Goal: Task Accomplishment & Management: Manage account settings

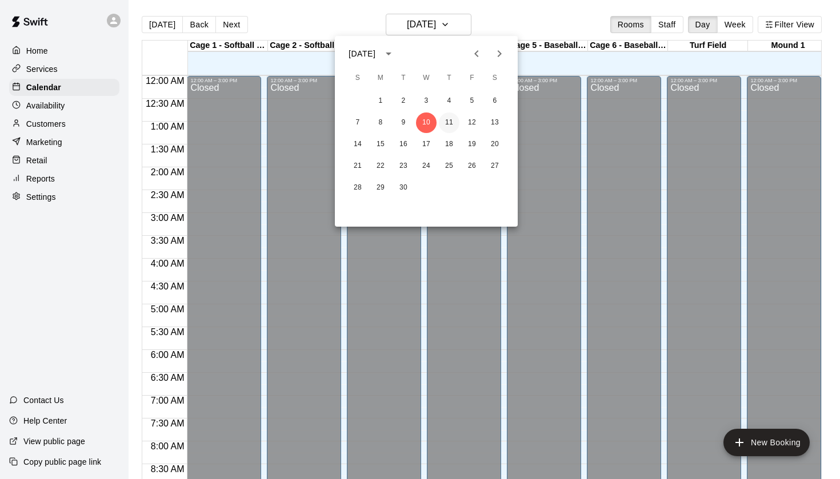
scroll to position [589, 0]
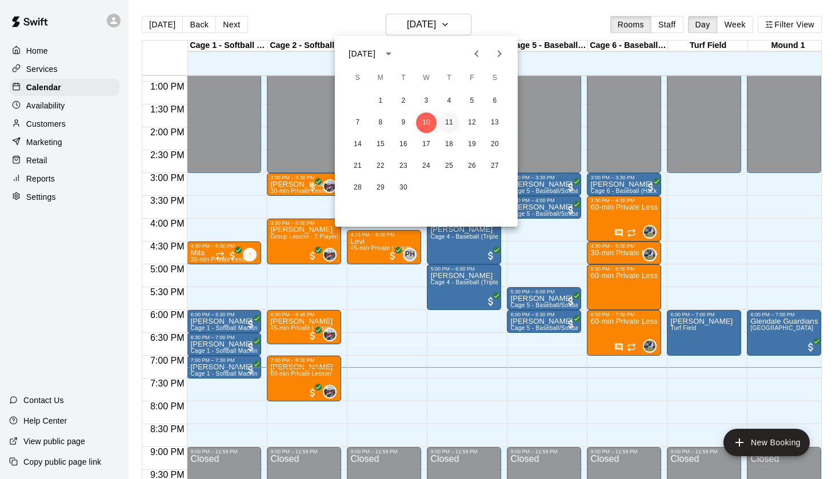
click at [447, 117] on button "11" at bounding box center [449, 123] width 21 height 21
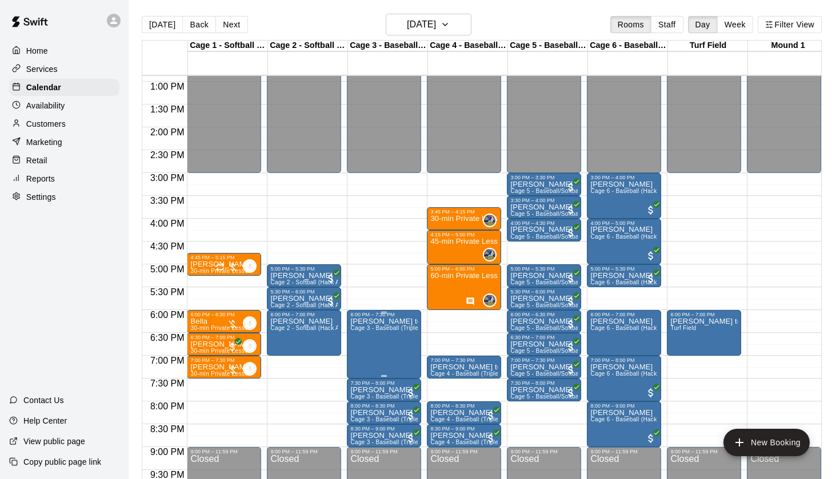
click at [361, 359] on img "edit" at bounding box center [362, 357] width 13 height 13
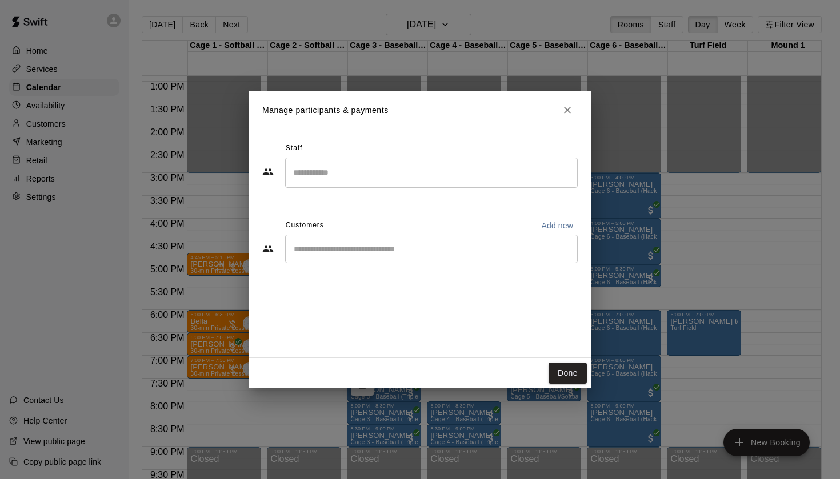
click at [397, 259] on div "​" at bounding box center [431, 249] width 293 height 29
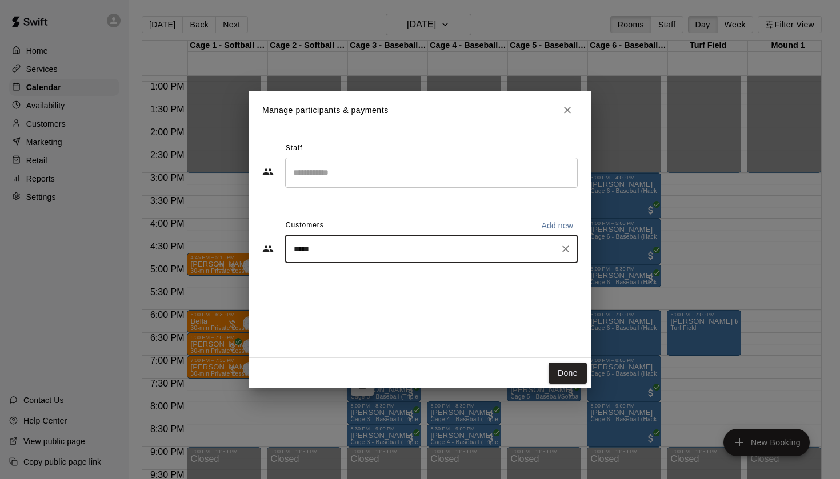
type input "******"
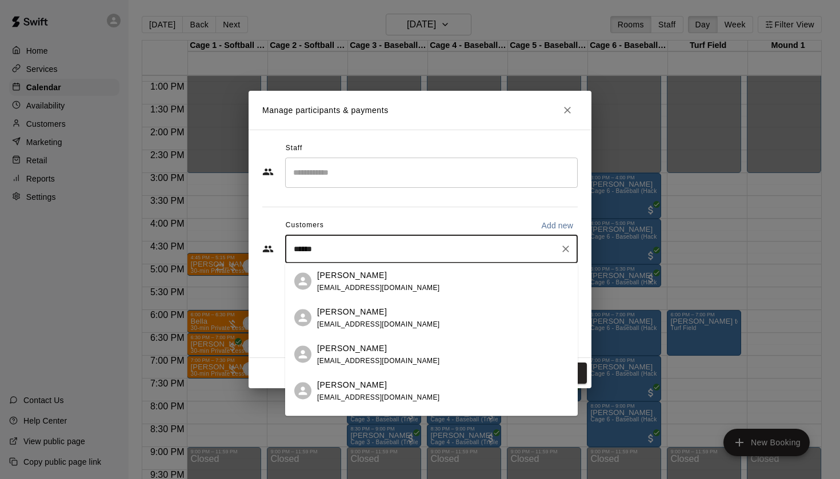
click at [365, 287] on span "[EMAIL_ADDRESS][DOMAIN_NAME]" at bounding box center [378, 287] width 123 height 8
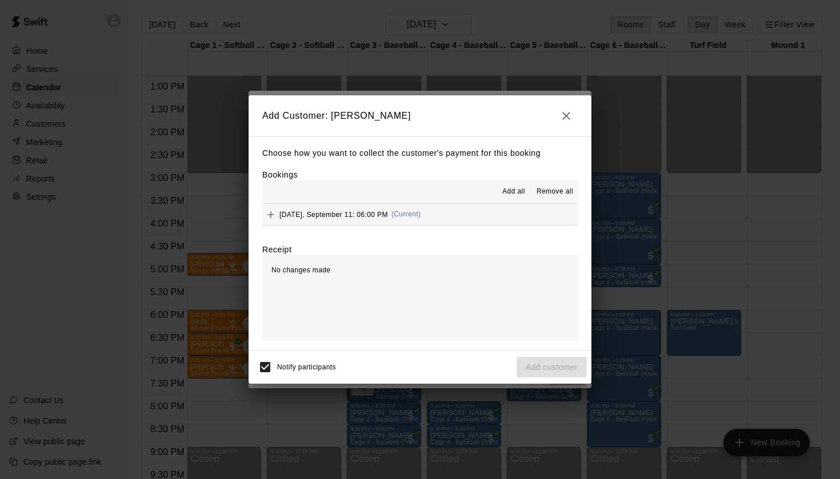
click at [503, 191] on span "Add all" at bounding box center [513, 191] width 23 height 11
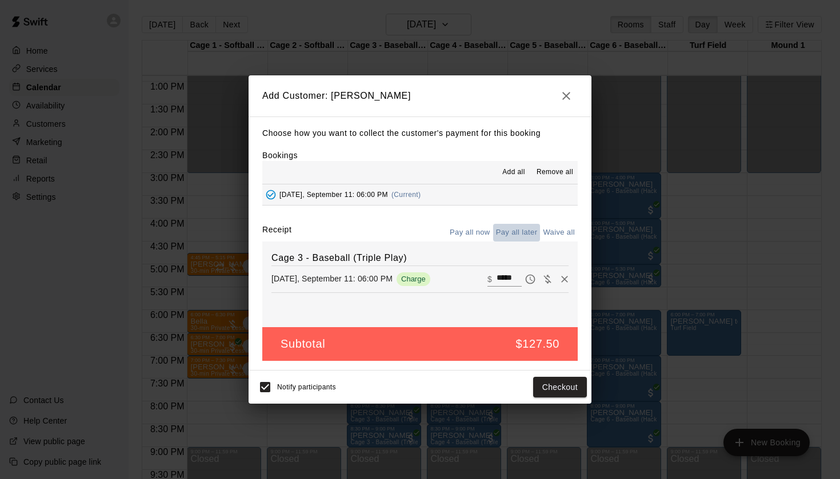
click at [520, 231] on button "Pay all later" at bounding box center [516, 233] width 47 height 18
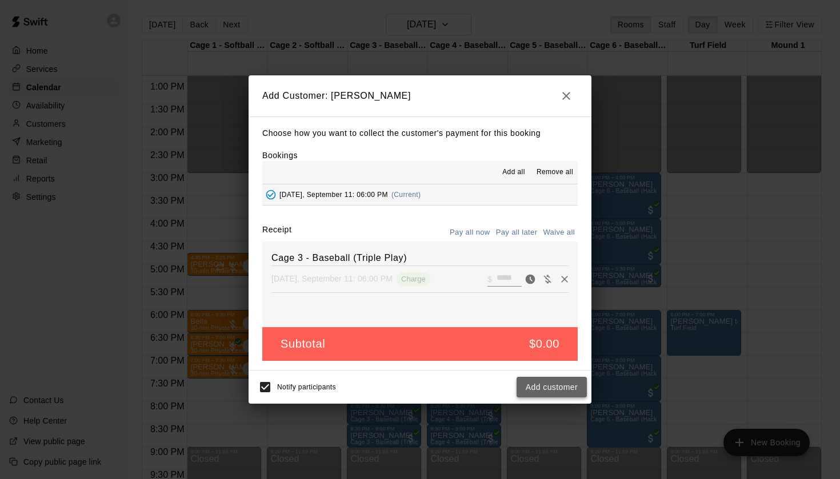
click at [549, 389] on button "Add customer" at bounding box center [552, 387] width 70 height 21
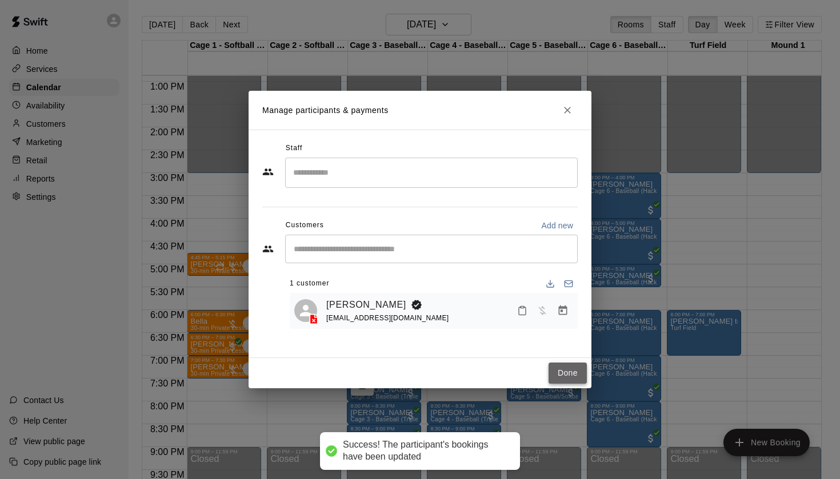
click at [565, 368] on button "Done" at bounding box center [568, 373] width 38 height 21
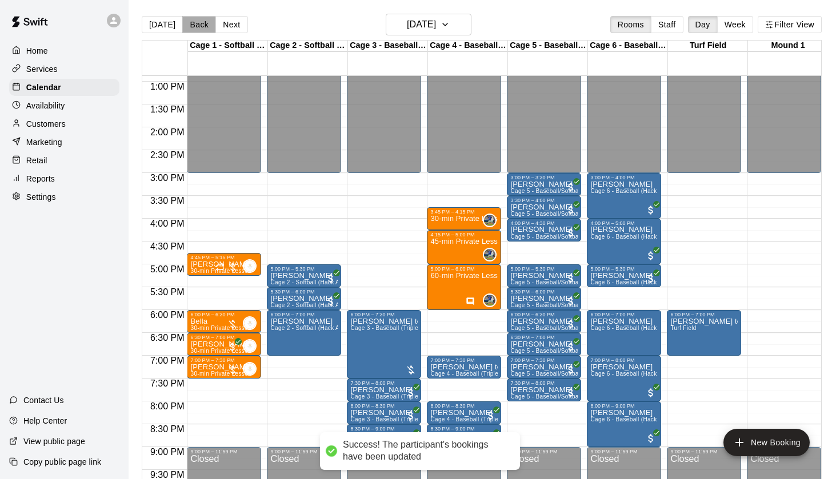
click at [205, 28] on button "Back" at bounding box center [199, 24] width 34 height 17
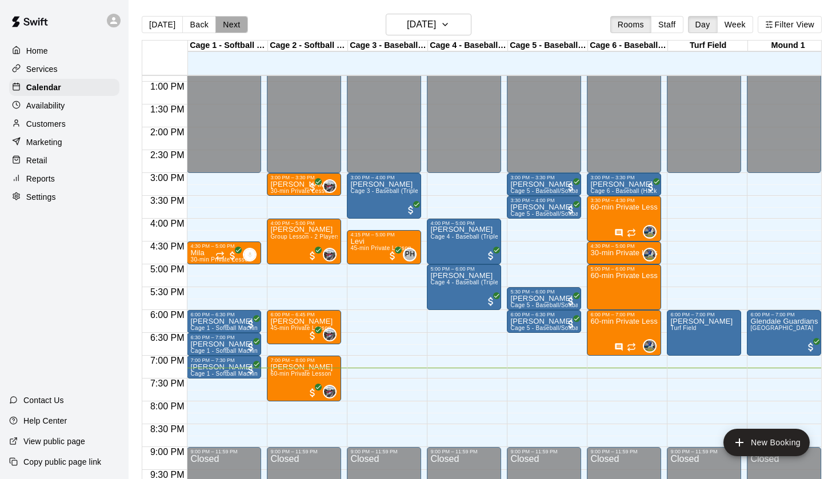
click at [222, 27] on button "Next" at bounding box center [231, 24] width 32 height 17
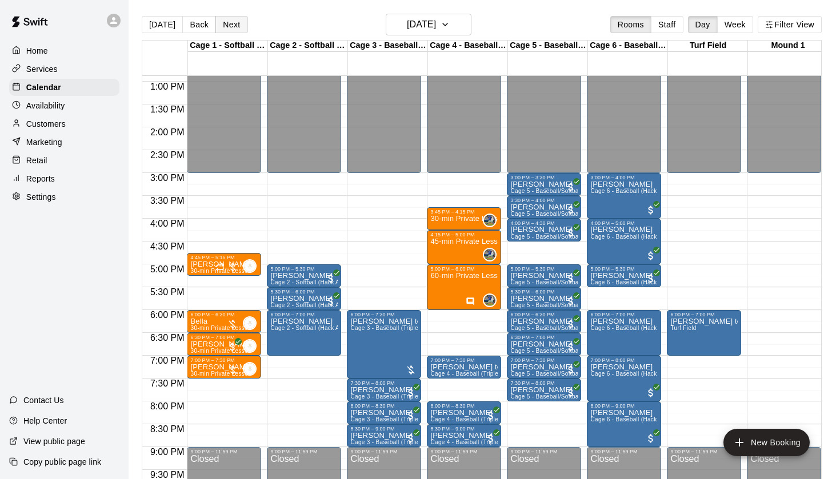
click at [223, 23] on button "Next" at bounding box center [231, 24] width 32 height 17
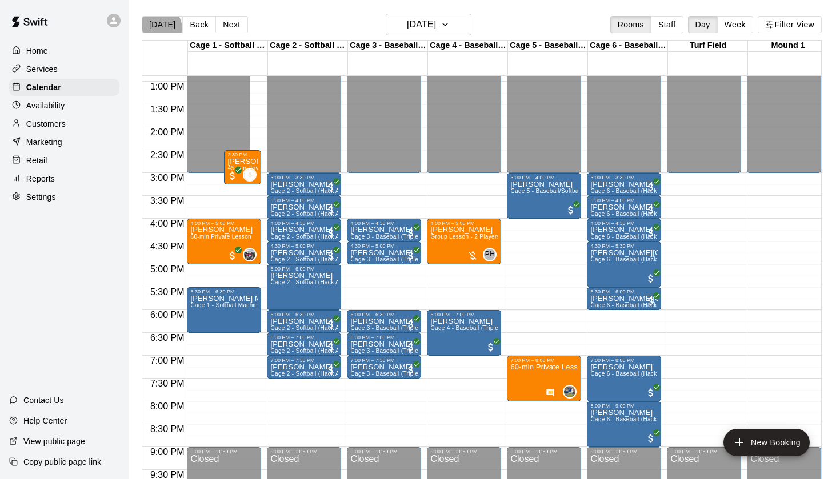
click at [159, 29] on button "[DATE]" at bounding box center [162, 24] width 41 height 17
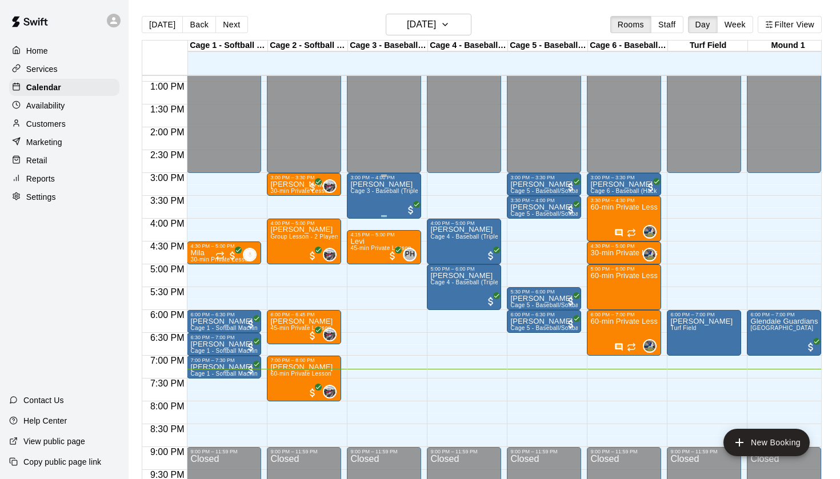
click at [353, 189] on span "Cage 3 - Baseball (Triple Play)" at bounding box center [391, 191] width 83 height 6
click at [364, 224] on img "edit" at bounding box center [362, 227] width 13 height 13
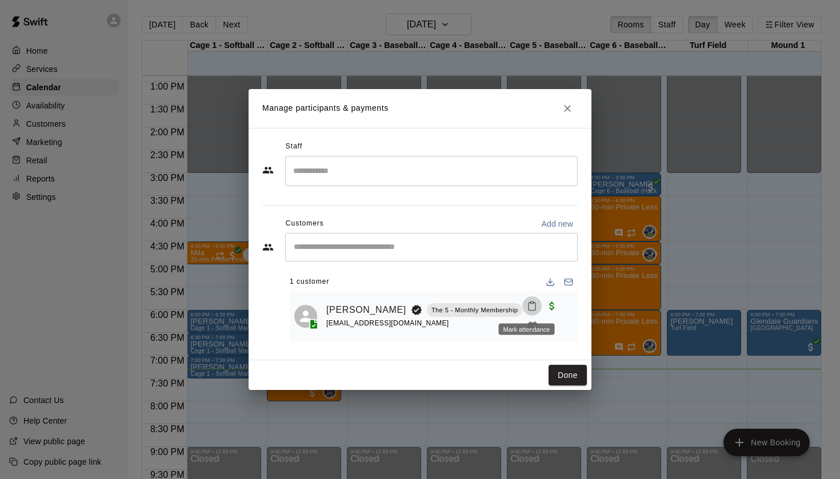
click at [523, 311] on button "Mark attendance" at bounding box center [531, 306] width 19 height 19
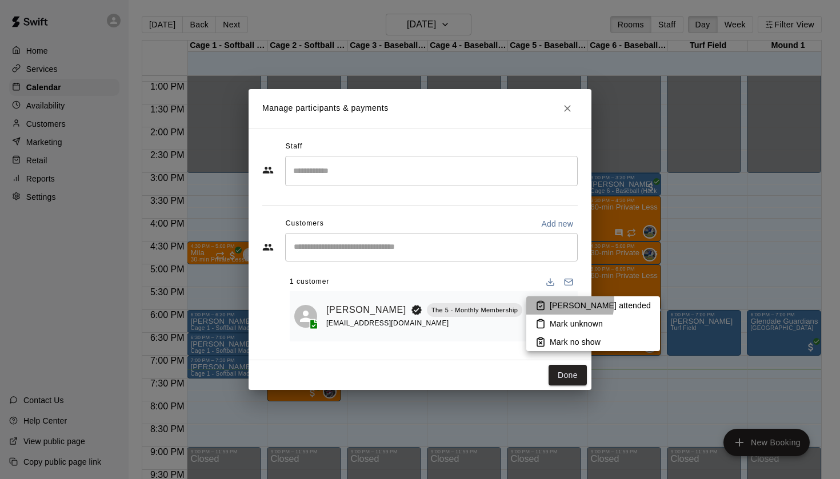
click at [555, 302] on p "[PERSON_NAME] attended" at bounding box center [600, 305] width 101 height 11
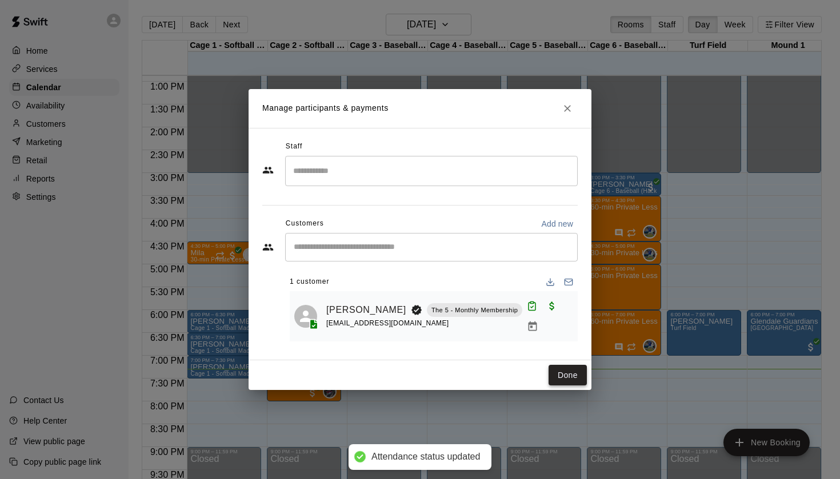
click at [569, 382] on button "Done" at bounding box center [568, 375] width 38 height 21
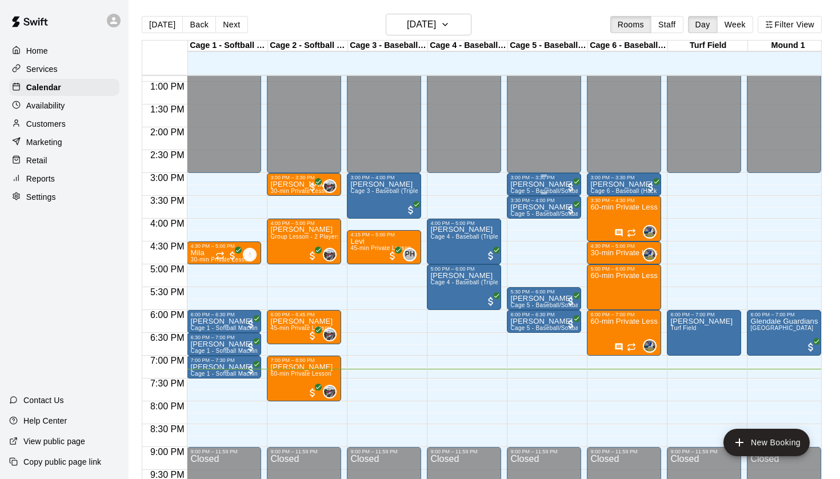
click at [562, 180] on div "3:00 PM – 3:30 PM" at bounding box center [543, 178] width 67 height 6
click at [527, 212] on img "edit" at bounding box center [522, 213] width 13 height 13
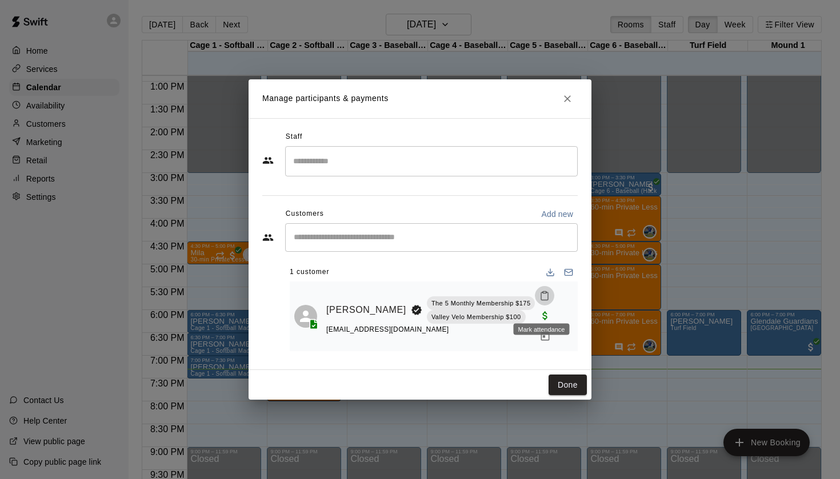
click at [542, 301] on icon "Mark attendance" at bounding box center [544, 296] width 10 height 10
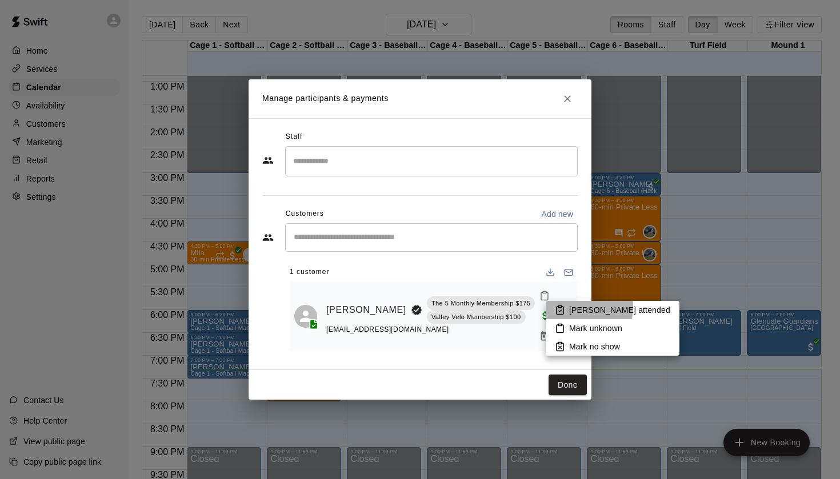
click at [567, 307] on li "[PERSON_NAME] attended" at bounding box center [613, 310] width 134 height 18
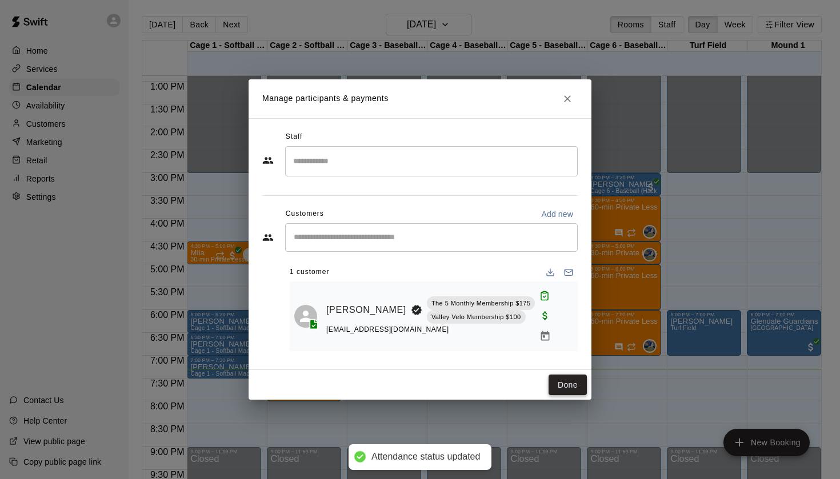
click at [572, 375] on button "Done" at bounding box center [568, 385] width 38 height 21
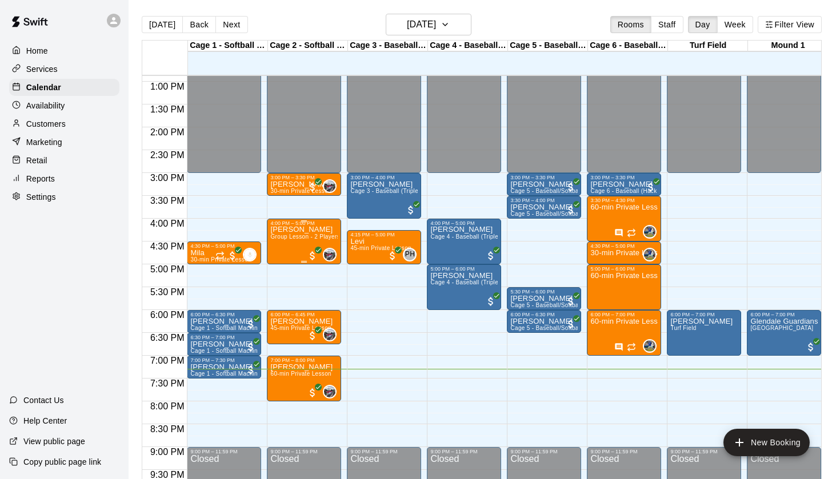
click at [297, 235] on span "Group Lesson - 2 Players" at bounding box center [304, 237] width 69 height 6
click at [280, 271] on img "edit" at bounding box center [282, 273] width 13 height 13
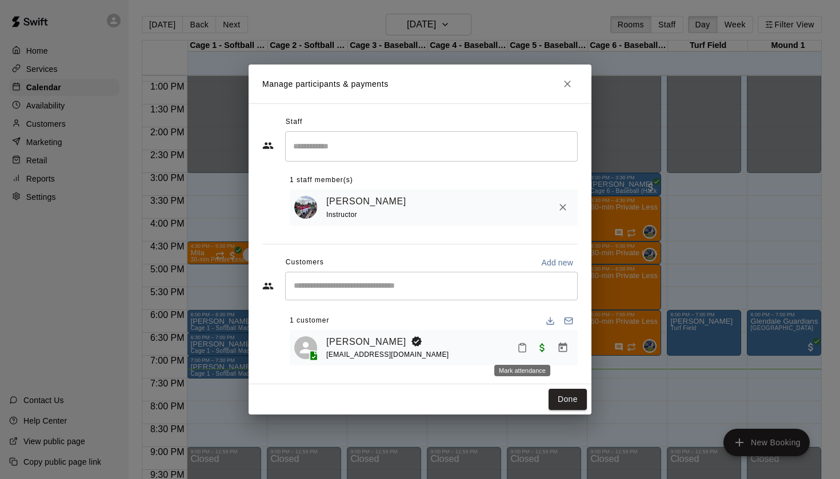
click at [519, 343] on icon "Mark attendance" at bounding box center [522, 348] width 10 height 10
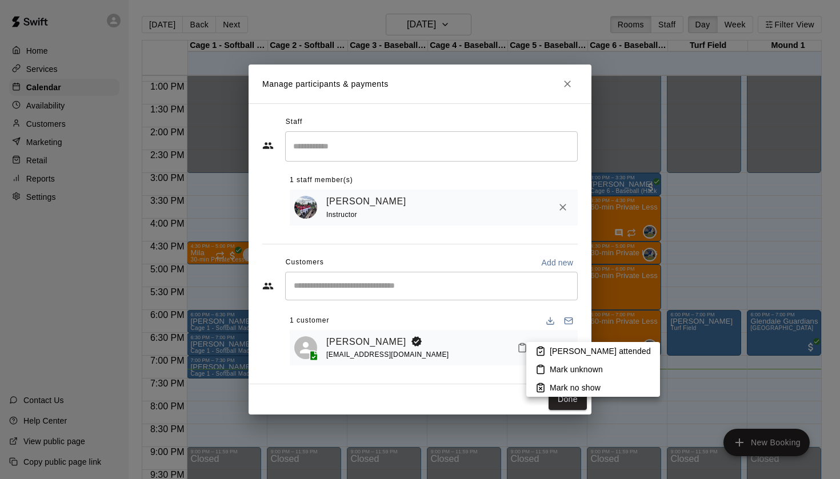
click at [543, 345] on li "[PERSON_NAME] attended" at bounding box center [593, 351] width 134 height 18
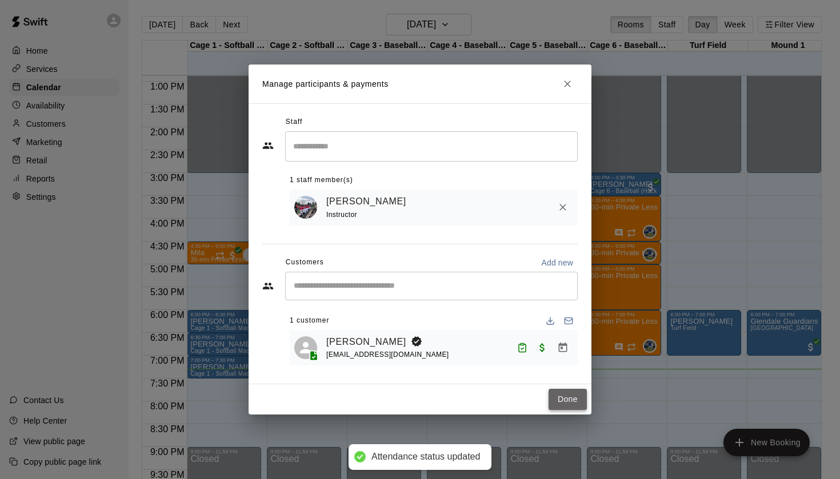
click at [572, 397] on button "Done" at bounding box center [568, 399] width 38 height 21
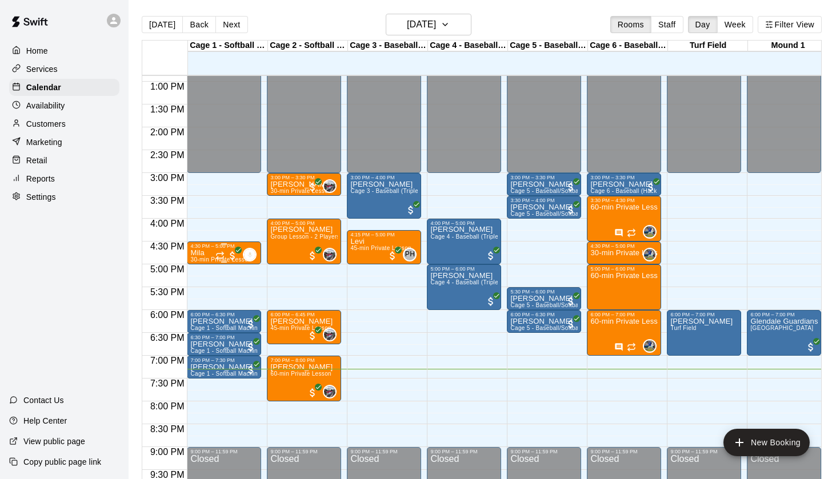
click at [203, 253] on p "Mila" at bounding box center [220, 253] width 61 height 0
click at [206, 290] on img "edit" at bounding box center [202, 292] width 13 height 13
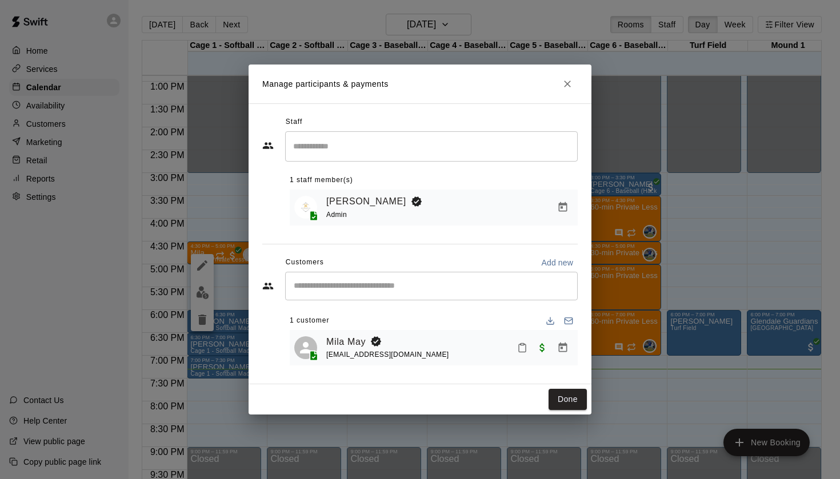
click at [522, 344] on icon "Mark attendance" at bounding box center [522, 348] width 10 height 10
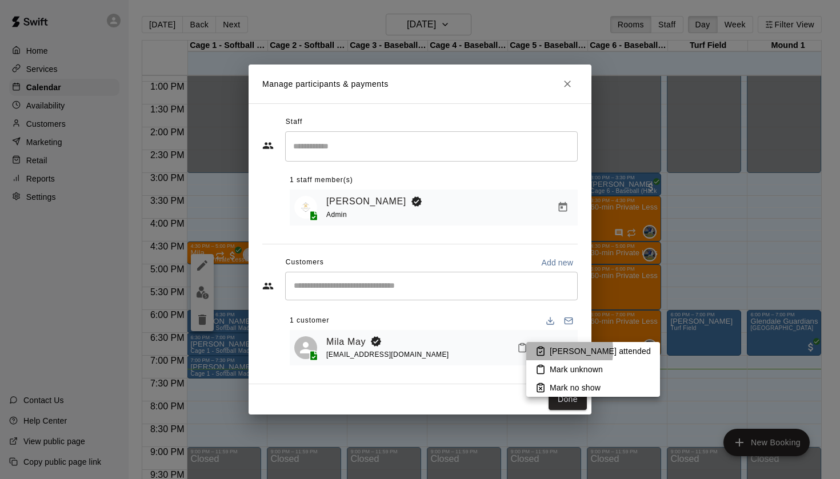
click at [543, 351] on icon at bounding box center [540, 351] width 10 height 10
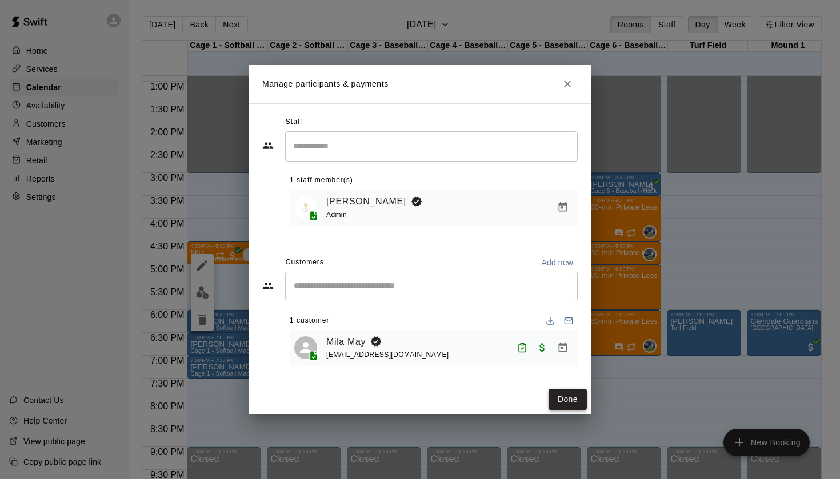
click at [555, 399] on button "Done" at bounding box center [568, 399] width 38 height 21
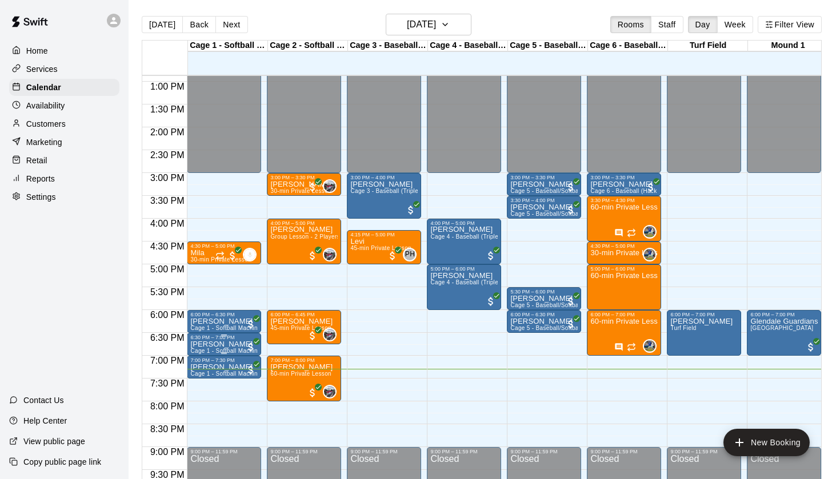
click at [243, 335] on div "6:30 PM – 7:00 PM [PERSON_NAME] Cage 1 - Softball Machine" at bounding box center [224, 344] width 74 height 23
click at [196, 372] on img "edit" at bounding box center [199, 372] width 13 height 13
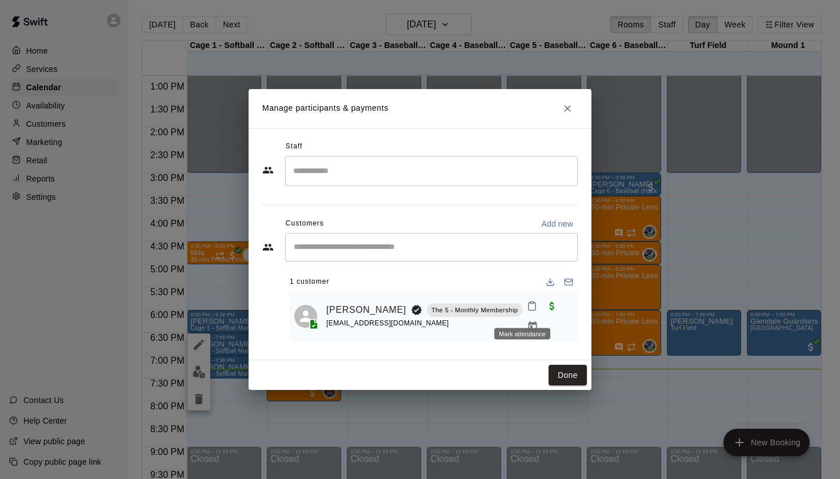
click at [527, 311] on icon "Mark attendance" at bounding box center [532, 306] width 10 height 10
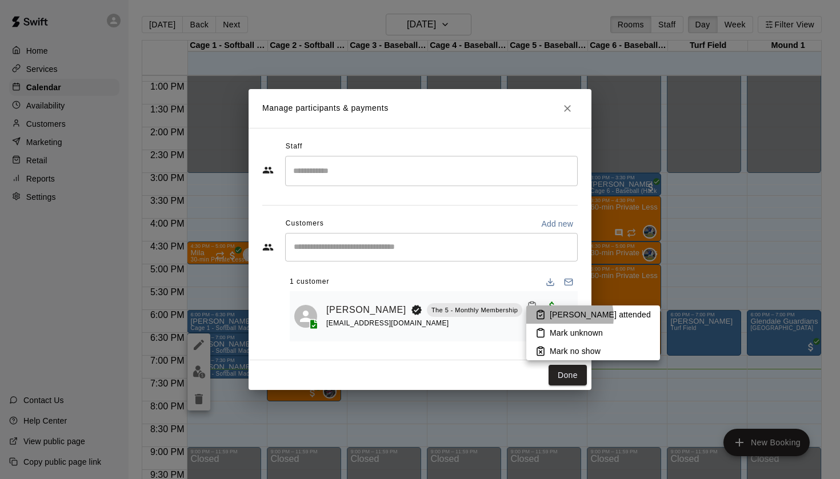
click at [556, 317] on p "[PERSON_NAME] attended" at bounding box center [600, 314] width 101 height 11
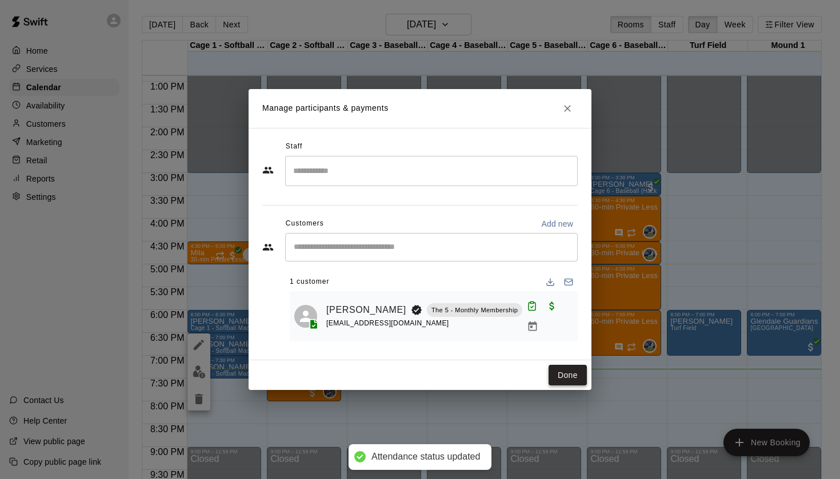
click at [570, 373] on button "Done" at bounding box center [568, 375] width 38 height 21
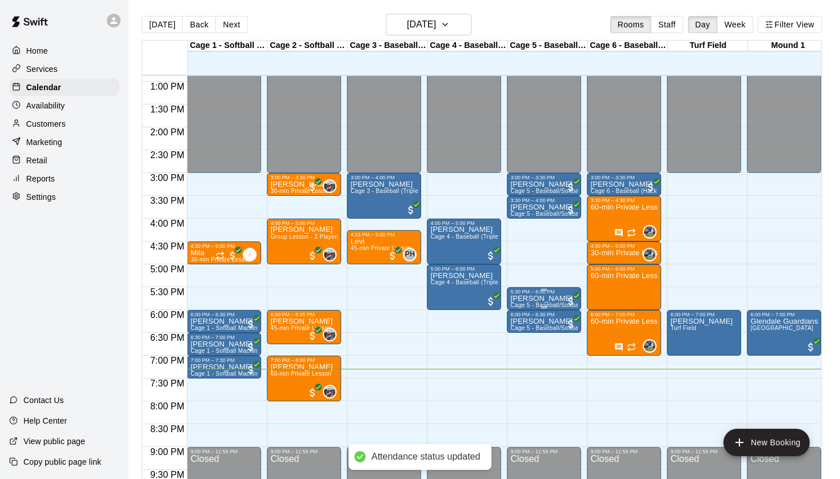
click at [542, 299] on p "[PERSON_NAME]" at bounding box center [543, 299] width 67 height 0
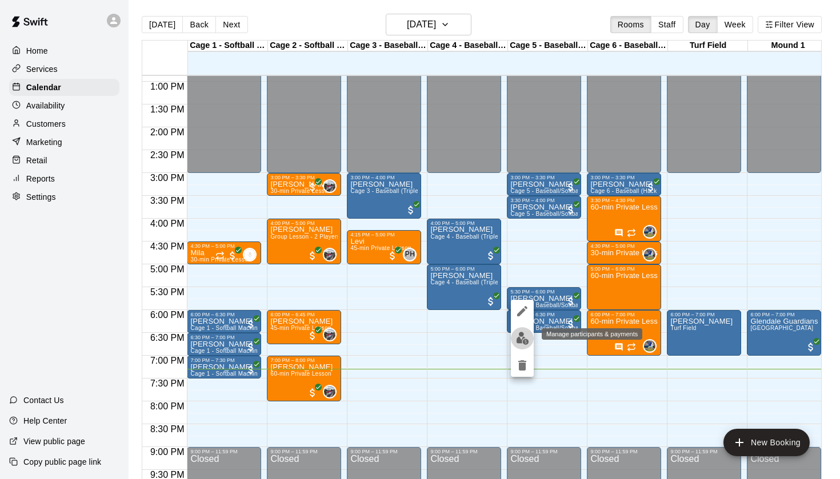
click at [526, 337] on img "edit" at bounding box center [522, 338] width 13 height 13
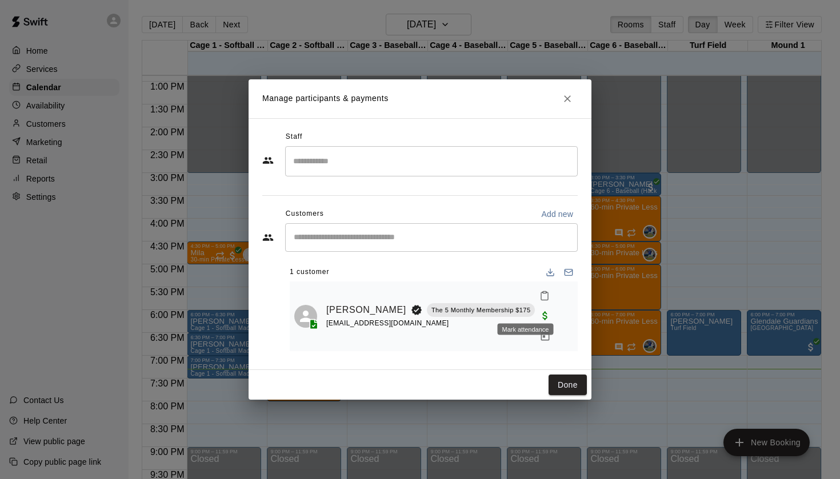
click at [541, 301] on icon "Mark attendance" at bounding box center [544, 297] width 7 height 8
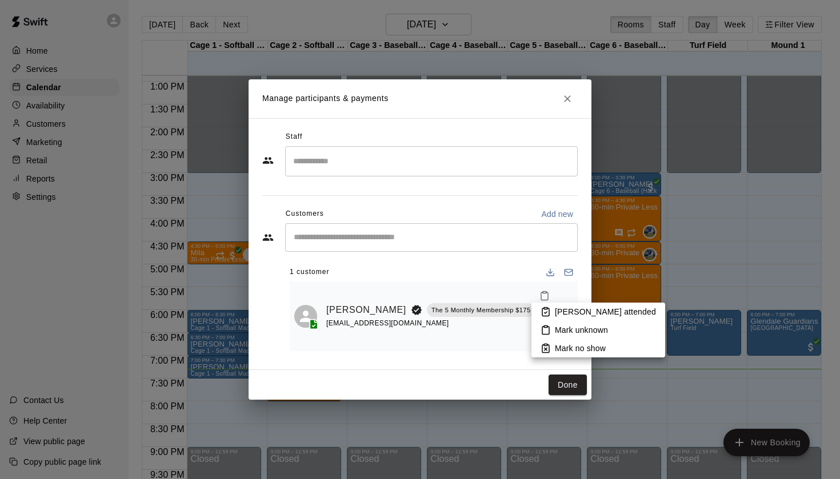
click at [564, 312] on p "[PERSON_NAME] attended" at bounding box center [605, 311] width 101 height 11
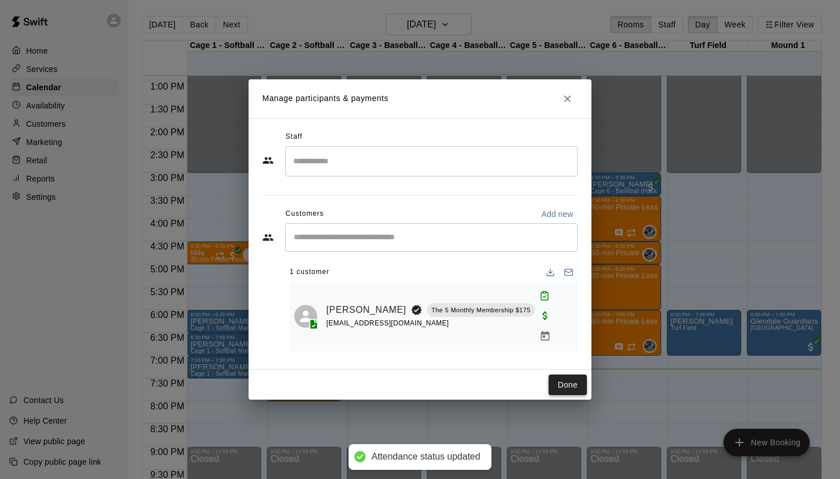
click at [567, 375] on button "Done" at bounding box center [568, 385] width 38 height 21
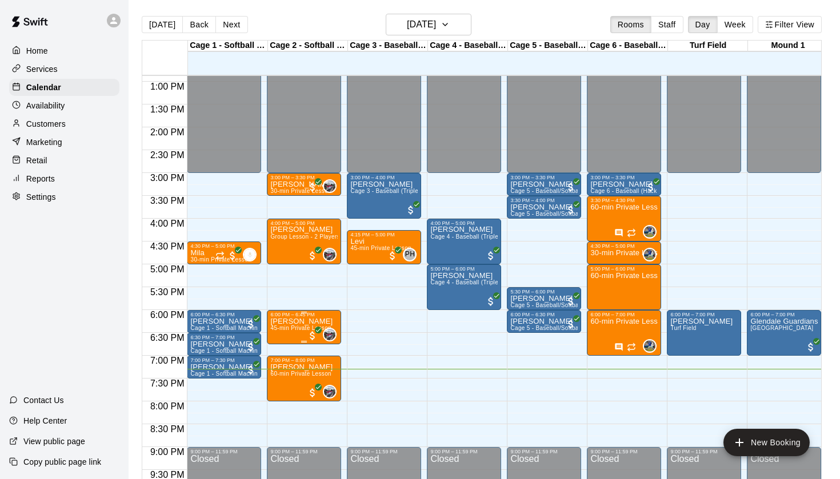
click at [288, 322] on p "[PERSON_NAME]" at bounding box center [301, 322] width 62 height 0
click at [287, 369] on button "edit" at bounding box center [282, 361] width 23 height 22
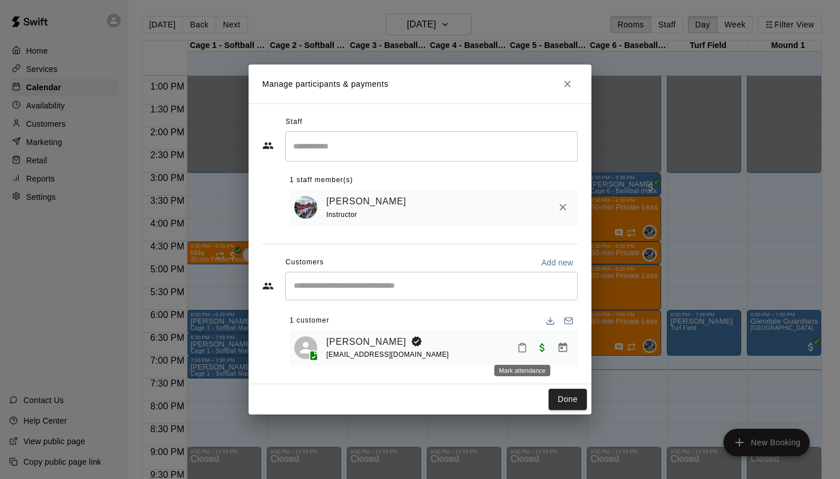
click at [522, 352] on icon "Mark attendance" at bounding box center [522, 349] width 7 height 8
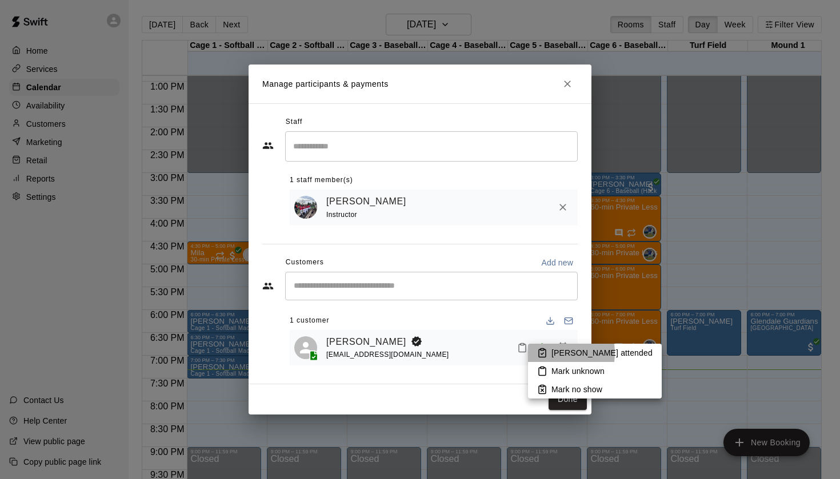
click at [540, 353] on icon at bounding box center [542, 353] width 10 height 10
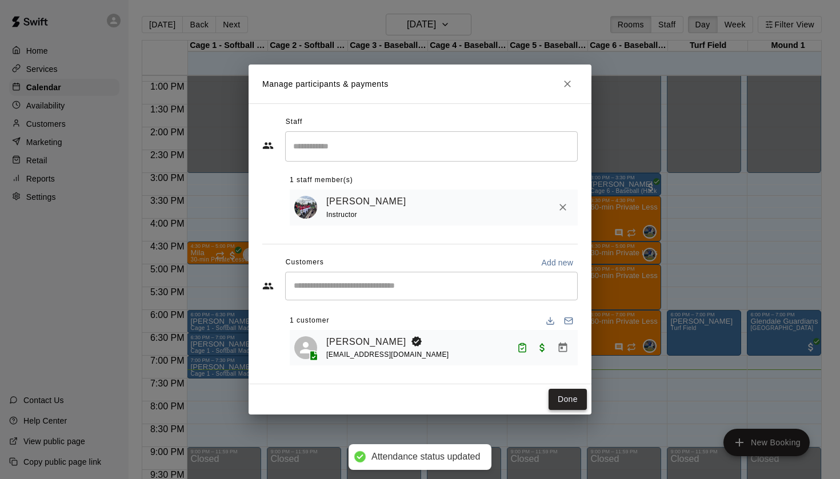
click at [577, 403] on button "Done" at bounding box center [568, 399] width 38 height 21
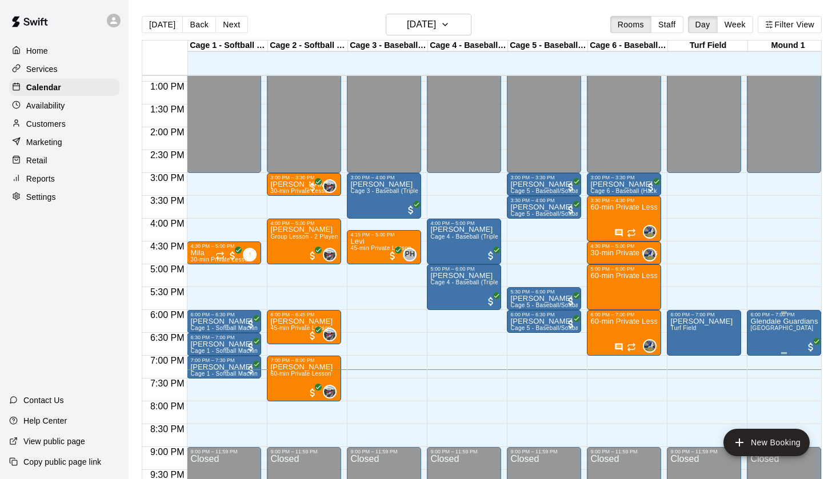
click at [767, 329] on span "[GEOGRAPHIC_DATA]" at bounding box center [781, 328] width 63 height 6
click at [764, 359] on img "edit" at bounding box center [762, 364] width 13 height 13
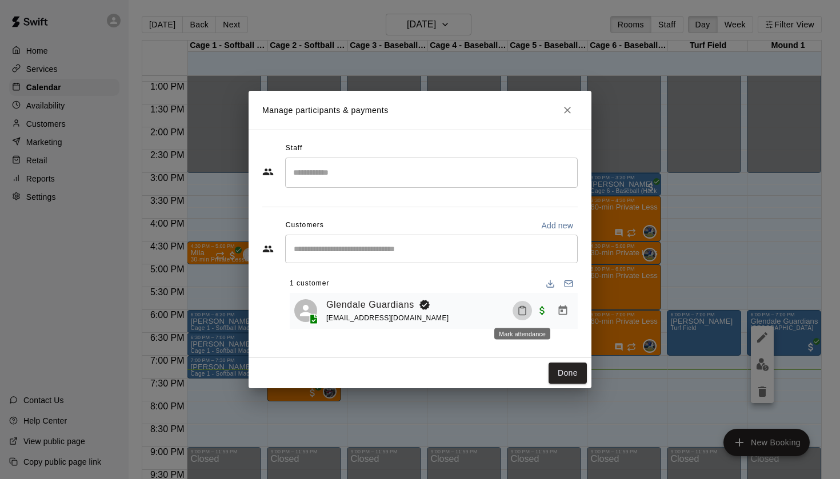
click at [520, 307] on icon "Mark attendance" at bounding box center [522, 311] width 7 height 8
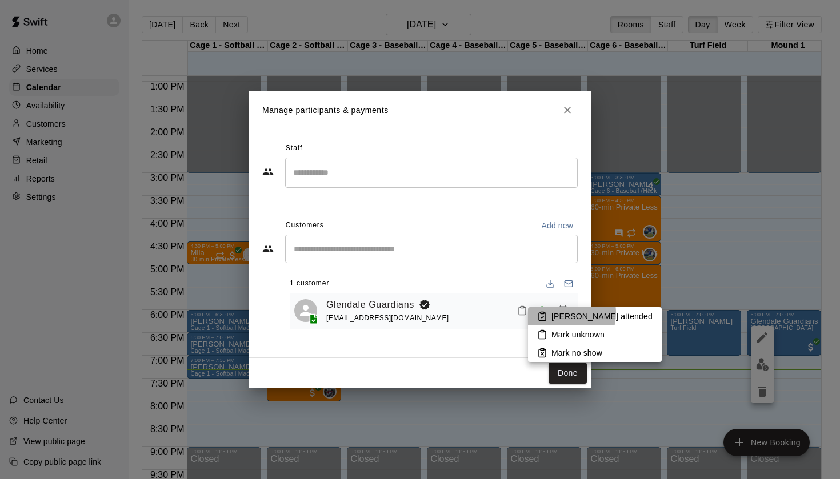
click at [561, 313] on p "[PERSON_NAME] attended" at bounding box center [601, 316] width 101 height 11
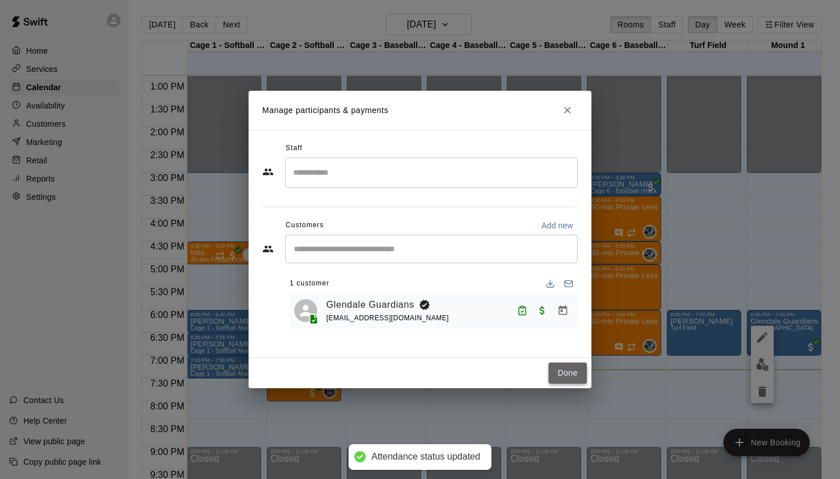
click at [559, 374] on button "Done" at bounding box center [568, 373] width 38 height 21
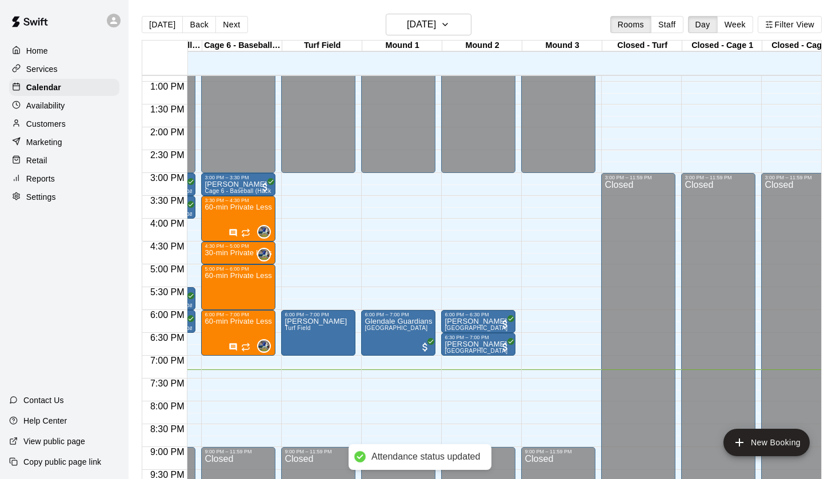
scroll to position [0, 0]
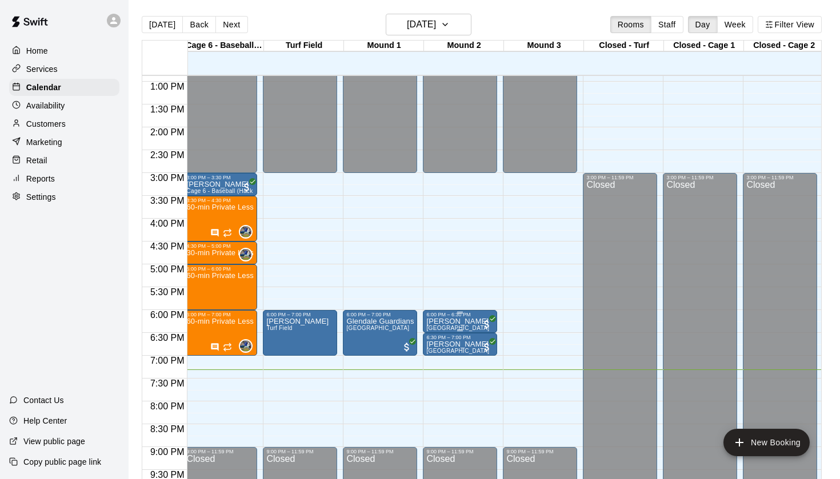
click at [441, 316] on div "6:00 PM – 6:30 PM" at bounding box center [459, 315] width 67 height 6
click at [439, 346] on img "edit" at bounding box center [438, 351] width 13 height 13
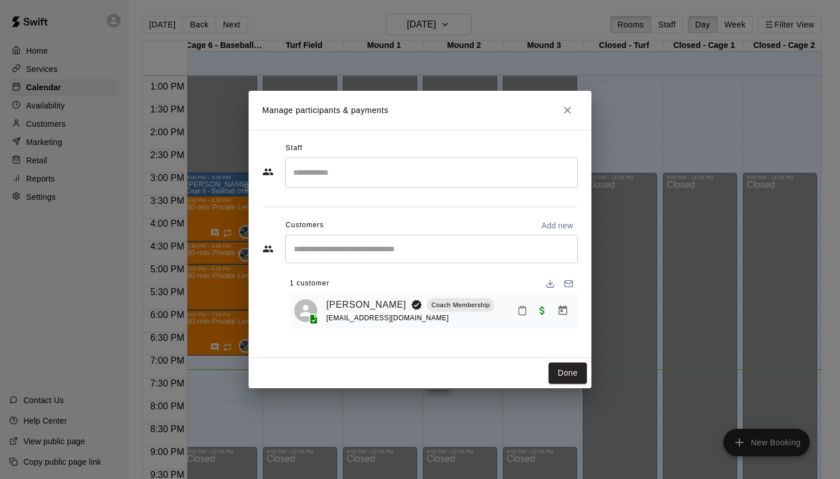
click at [520, 307] on icon "Mark attendance" at bounding box center [522, 311] width 7 height 8
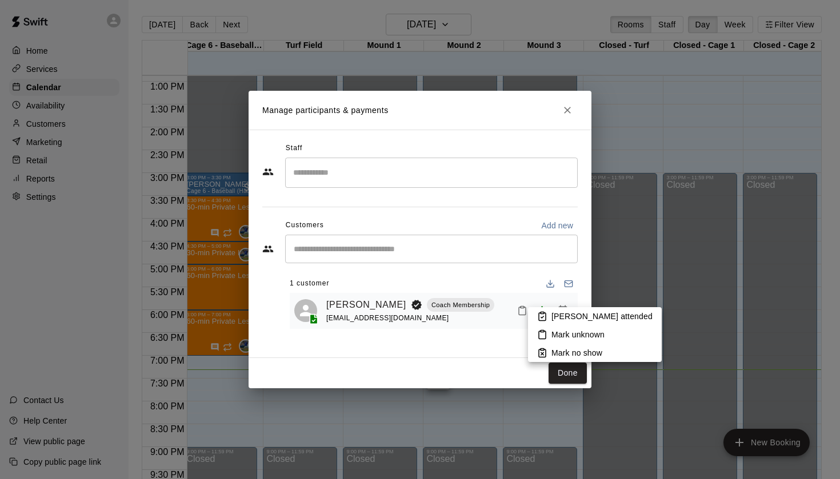
click at [549, 317] on li "[PERSON_NAME] attended" at bounding box center [595, 316] width 134 height 18
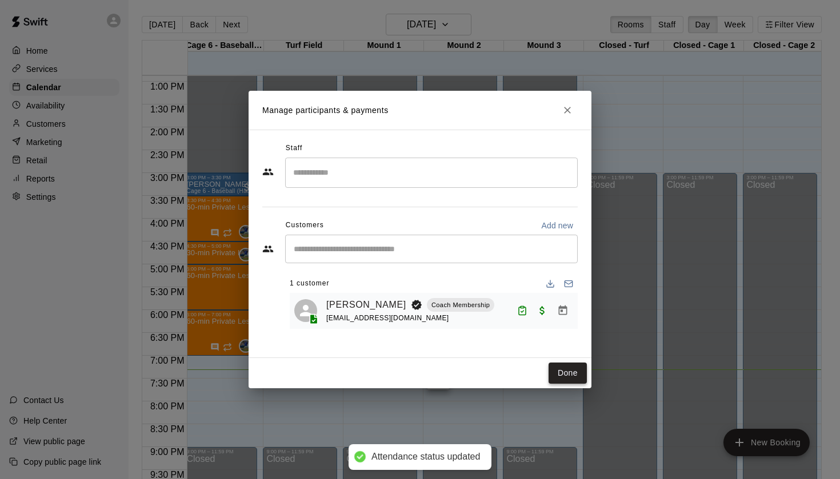
click at [564, 366] on button "Done" at bounding box center [568, 373] width 38 height 21
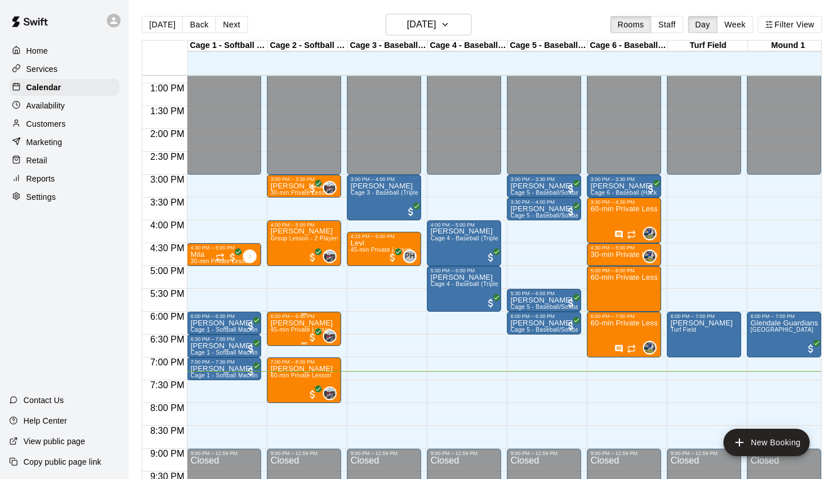
scroll to position [587, 0]
click at [287, 379] on span "60-min Private Lesson" at bounding box center [300, 376] width 61 height 6
click at [283, 408] on img "edit" at bounding box center [282, 412] width 13 height 13
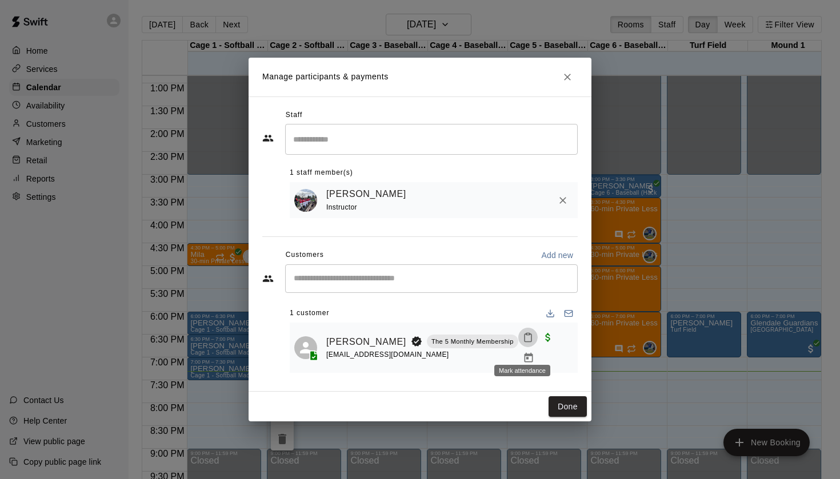
click at [523, 343] on icon "Mark attendance" at bounding box center [528, 338] width 10 height 10
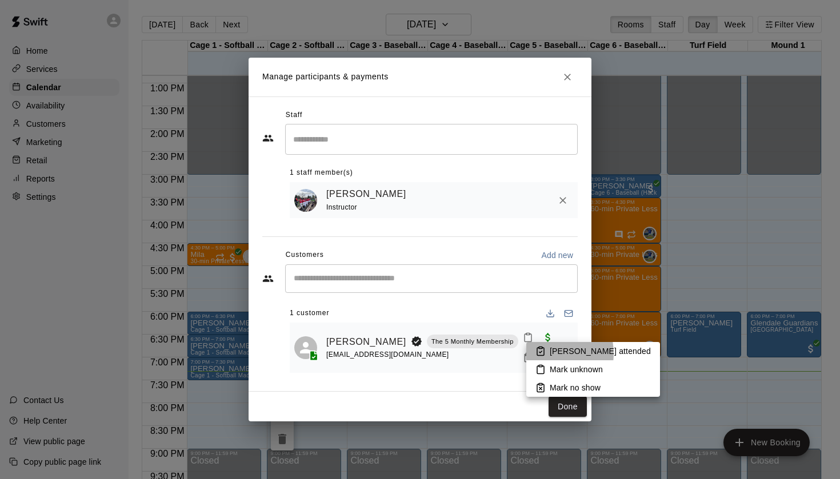
click at [547, 354] on li "[PERSON_NAME] attended" at bounding box center [593, 351] width 134 height 18
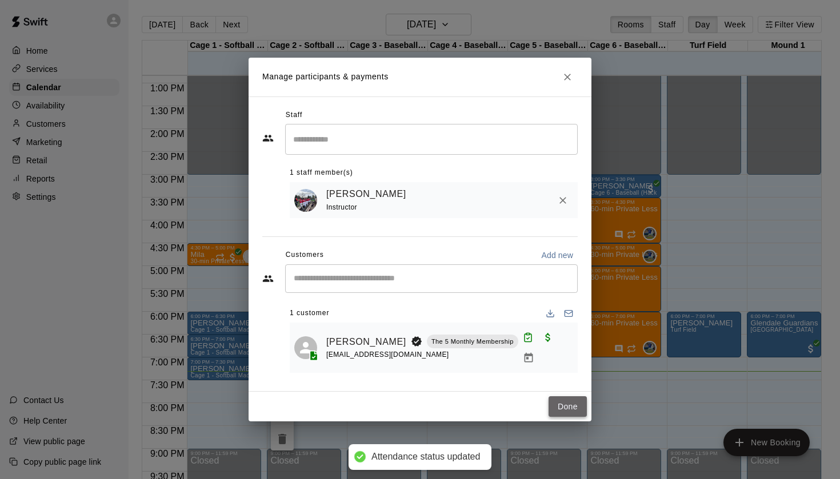
click at [559, 398] on button "Done" at bounding box center [568, 407] width 38 height 21
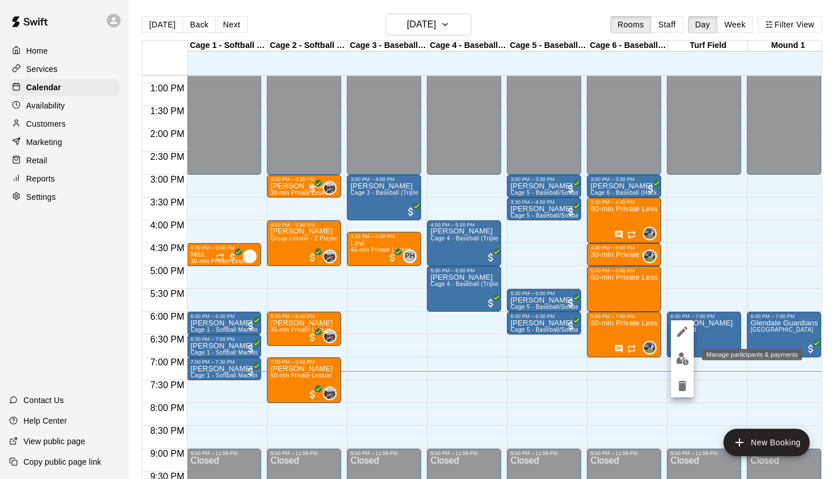
click at [680, 359] on img "edit" at bounding box center [682, 359] width 13 height 13
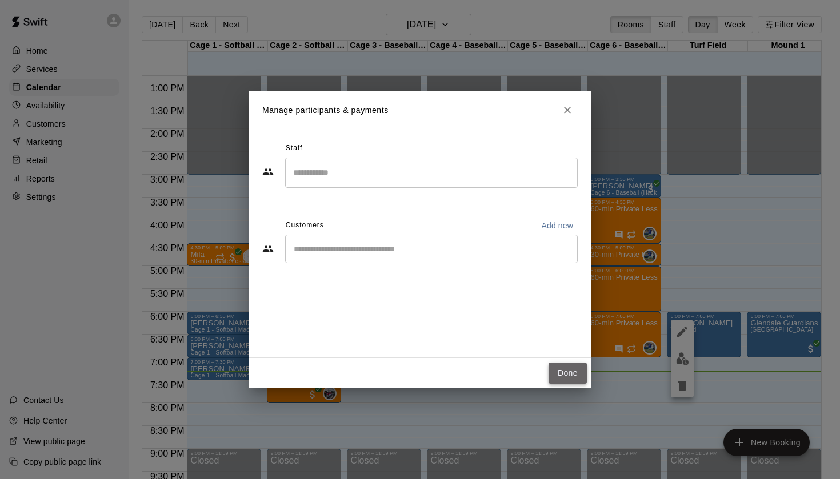
click at [571, 366] on button "Done" at bounding box center [568, 373] width 38 height 21
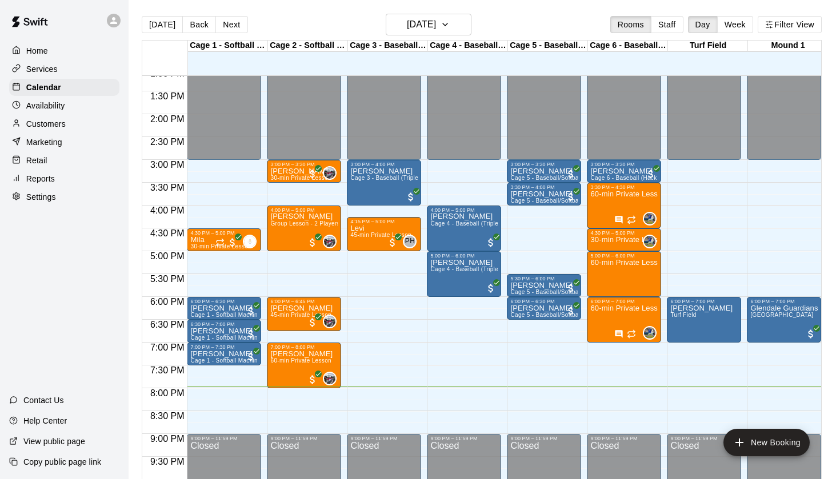
scroll to position [602, 0]
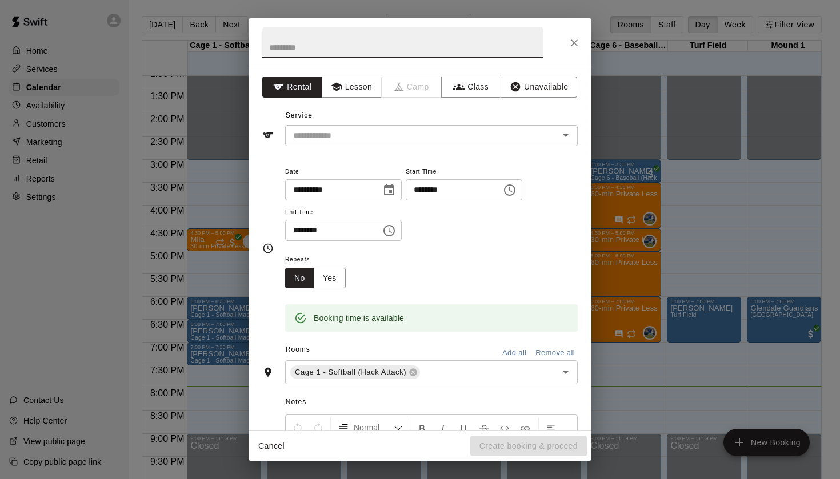
click at [577, 42] on icon "Close" at bounding box center [574, 42] width 11 height 11
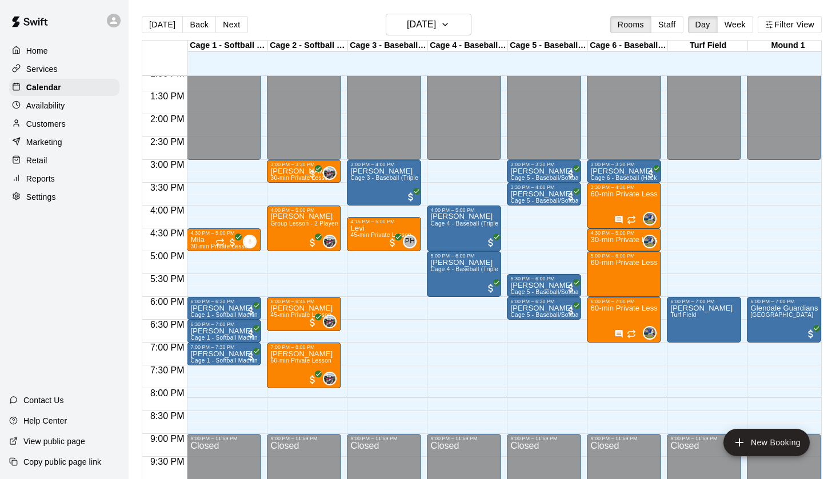
click at [49, 126] on p "Customers" at bounding box center [45, 123] width 39 height 11
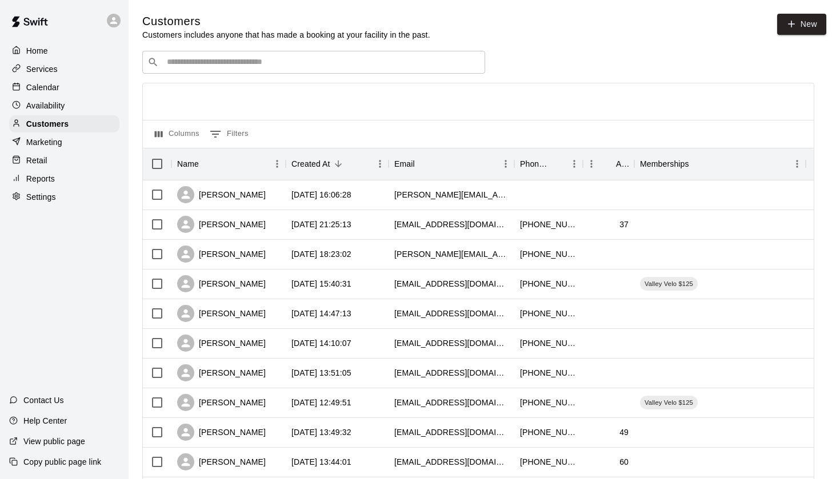
click at [789, 30] on link "New" at bounding box center [801, 24] width 49 height 21
select select "**"
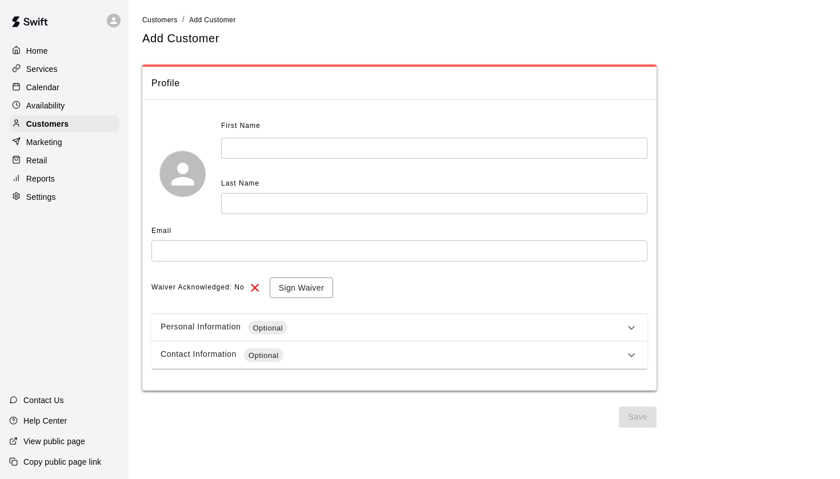
click at [390, 342] on div "Contact Information Optional" at bounding box center [399, 355] width 496 height 27
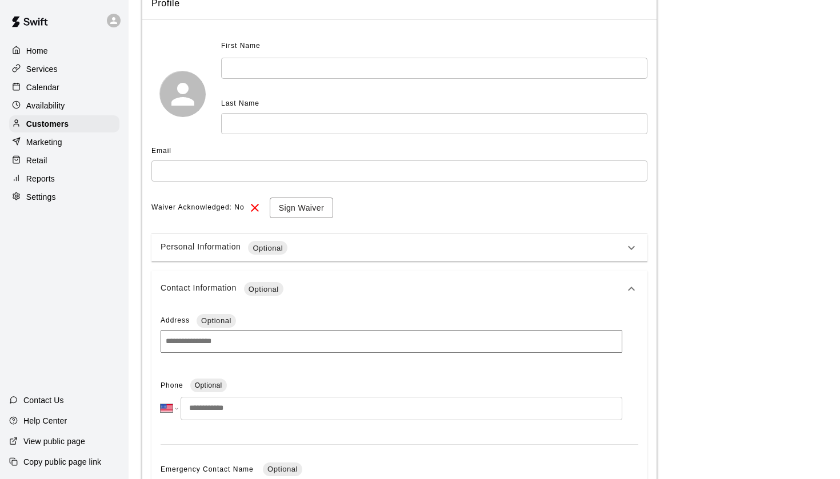
scroll to position [75, 0]
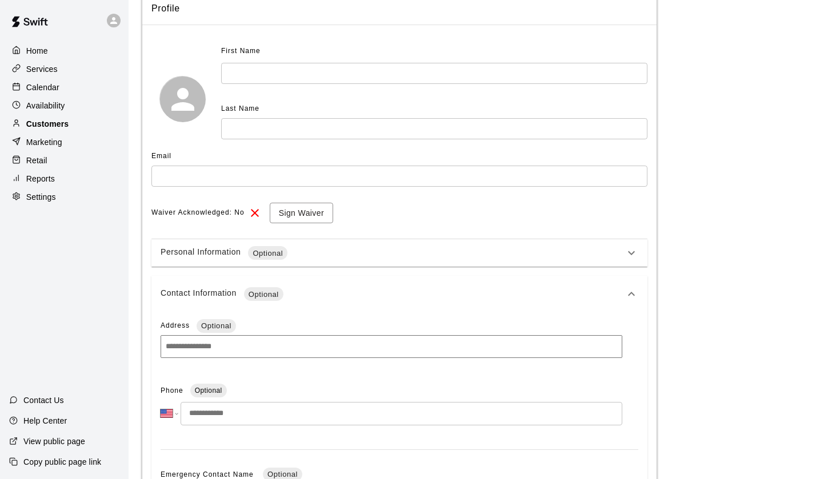
click at [59, 119] on p "Customers" at bounding box center [47, 123] width 42 height 11
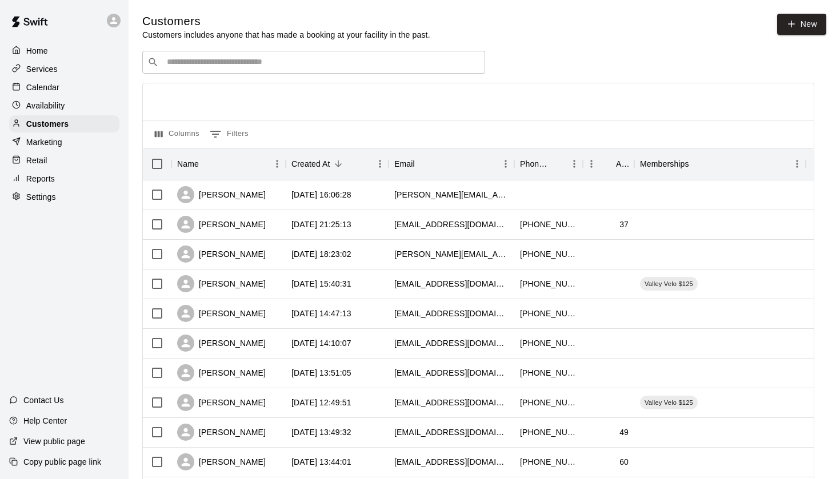
click at [190, 65] on input "Search customers by name or email" at bounding box center [321, 62] width 317 height 11
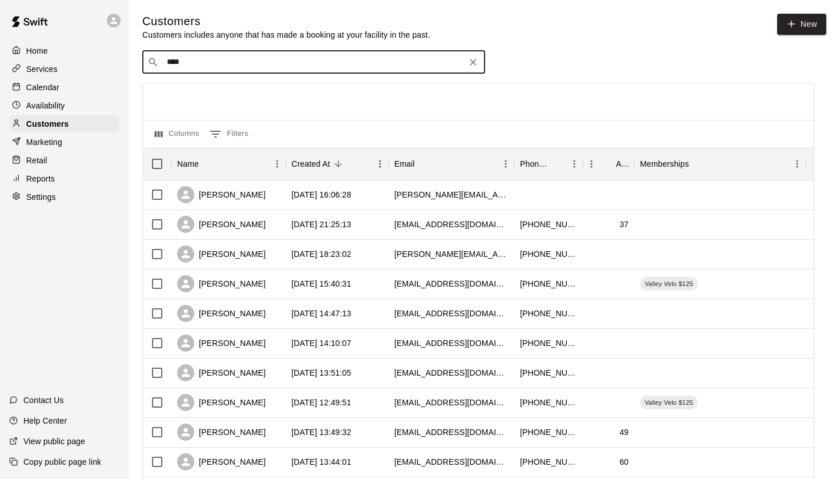
type input "***"
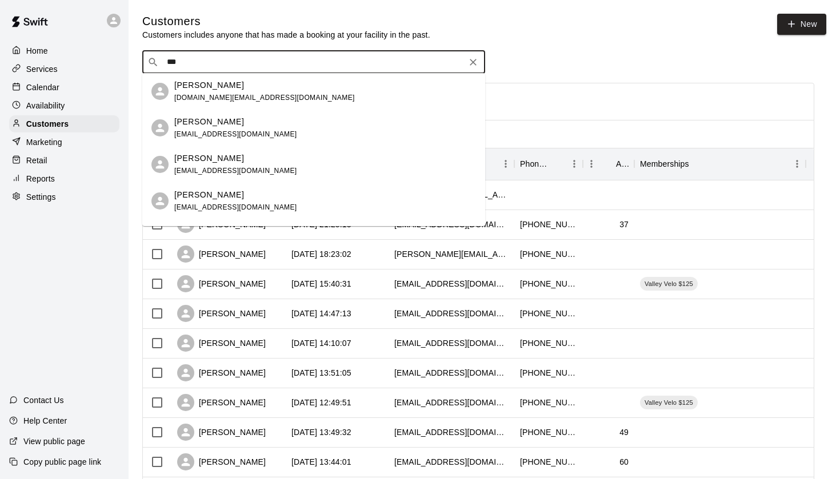
click at [229, 222] on div "Trammall [PERSON_NAME] [EMAIL_ADDRESS][DOMAIN_NAME]" at bounding box center [313, 237] width 343 height 37
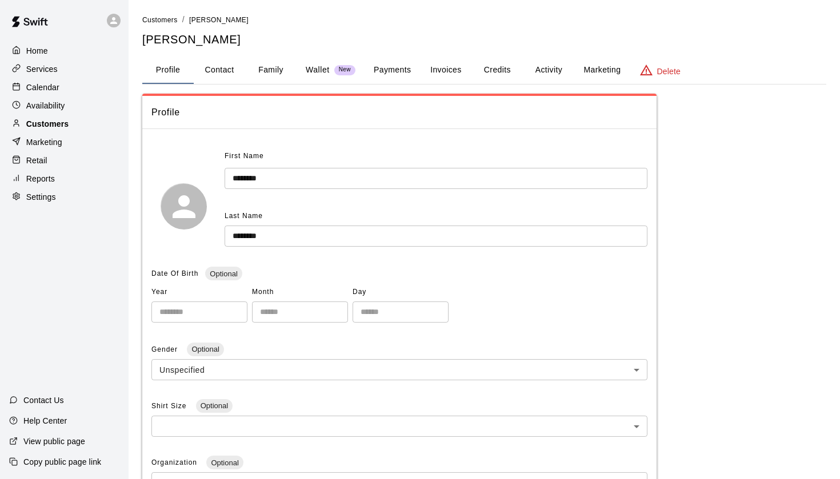
click at [60, 121] on p "Customers" at bounding box center [47, 123] width 42 height 11
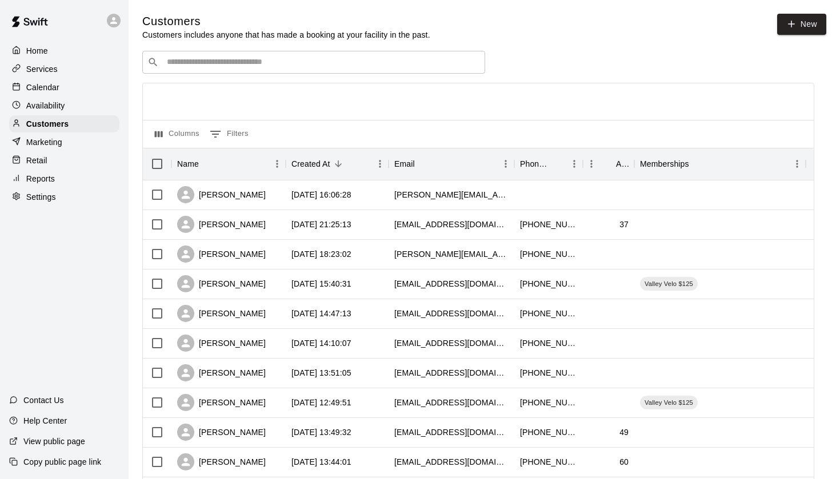
click at [238, 64] on input "Search customers by name or email" at bounding box center [321, 62] width 317 height 11
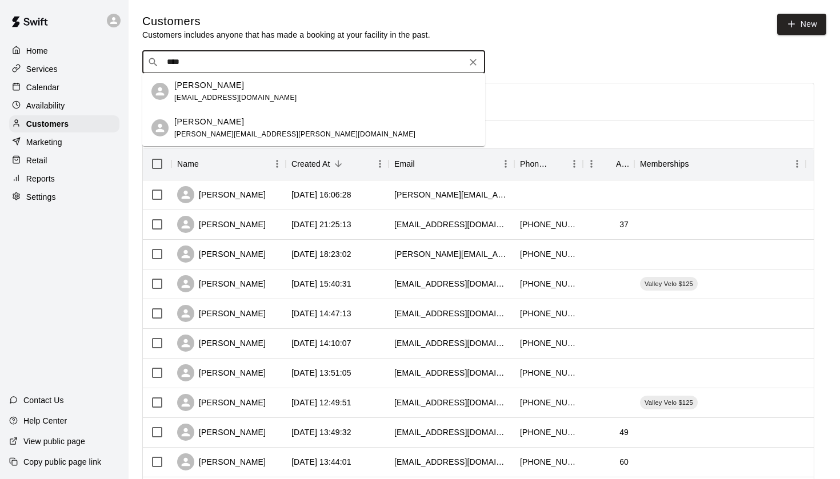
type input "***"
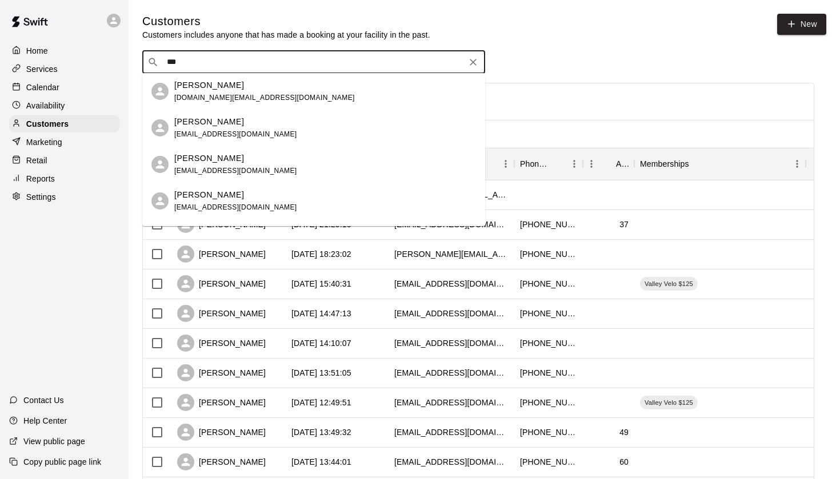
click at [219, 207] on span "[EMAIL_ADDRESS][DOMAIN_NAME]" at bounding box center [235, 207] width 123 height 8
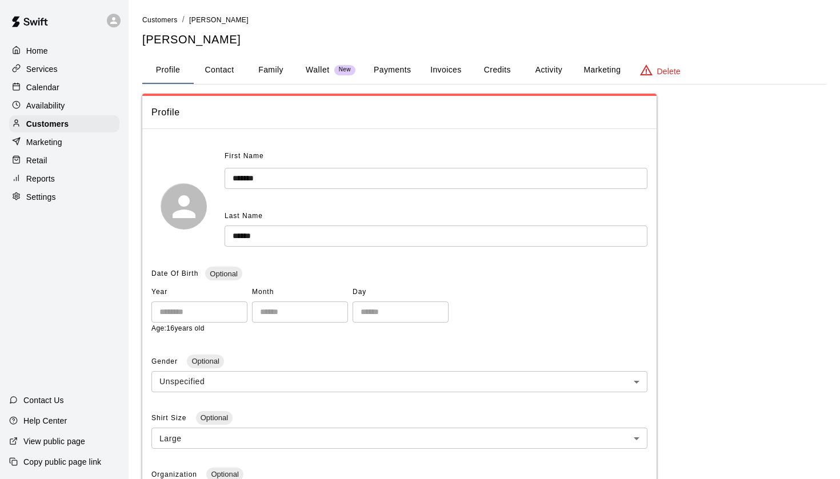
click at [394, 71] on button "Payments" at bounding box center [392, 70] width 55 height 27
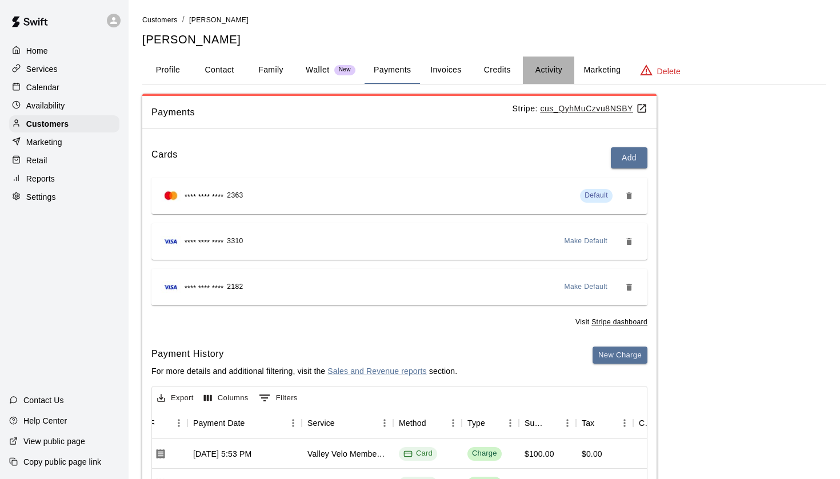
click at [542, 71] on button "Activity" at bounding box center [548, 70] width 51 height 27
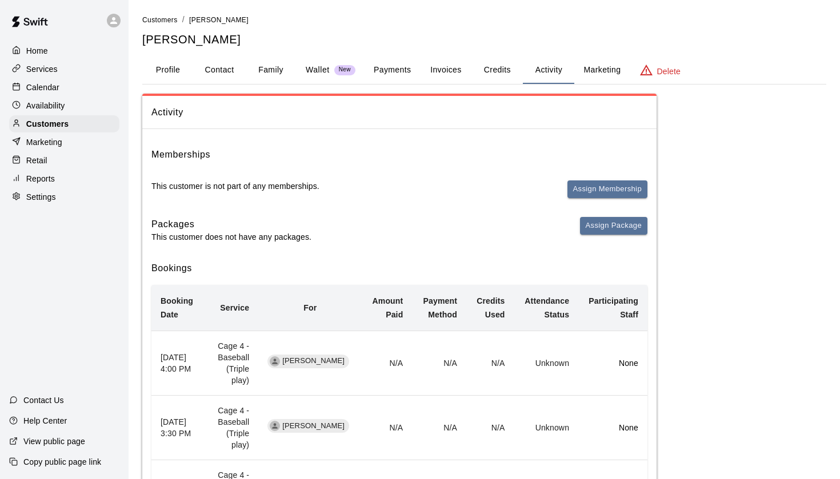
click at [400, 64] on button "Payments" at bounding box center [392, 70] width 55 height 27
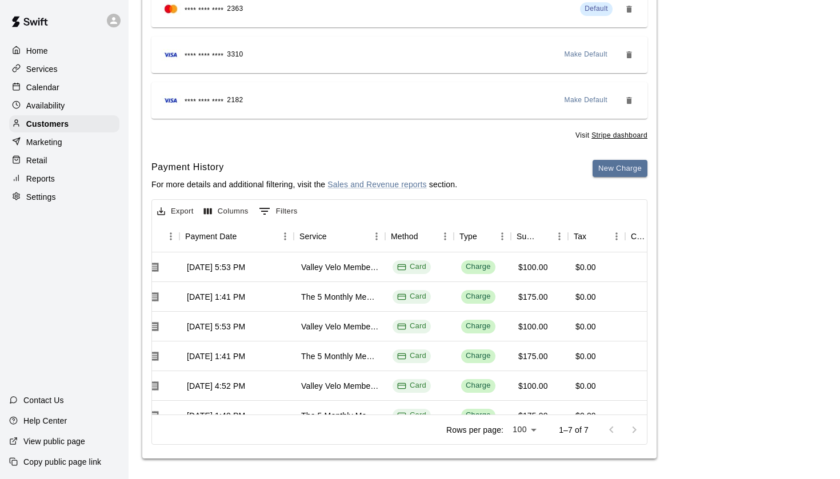
scroll to position [1, 118]
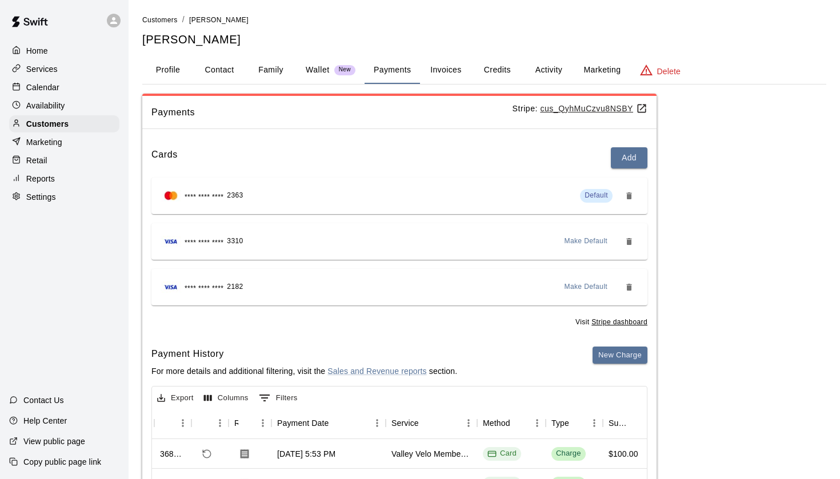
click at [181, 67] on button "Profile" at bounding box center [167, 70] width 51 height 27
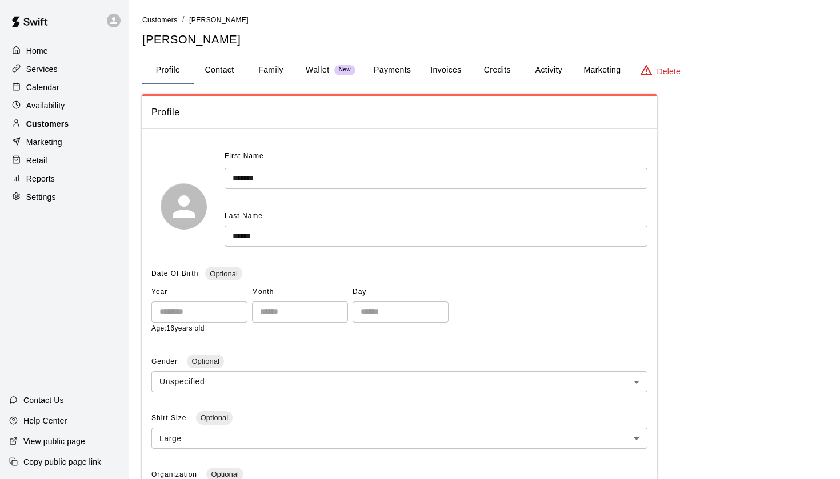
click at [68, 121] on p "Customers" at bounding box center [47, 123] width 42 height 11
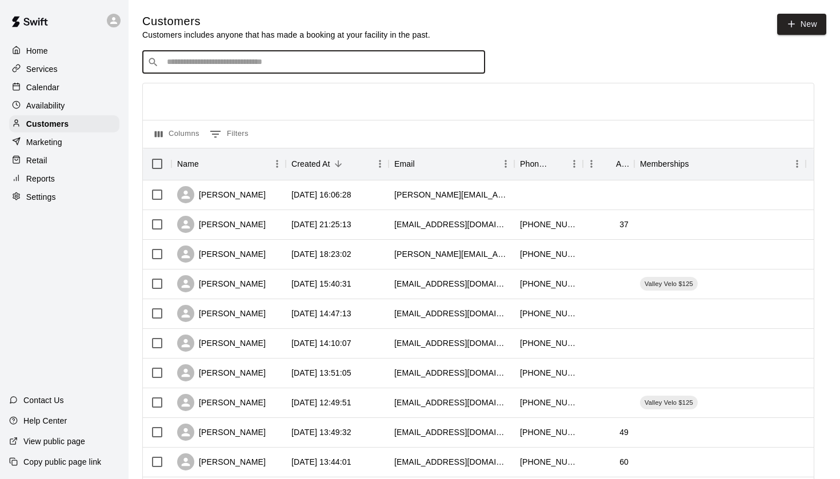
click at [212, 65] on input "Search customers by name or email" at bounding box center [321, 62] width 317 height 11
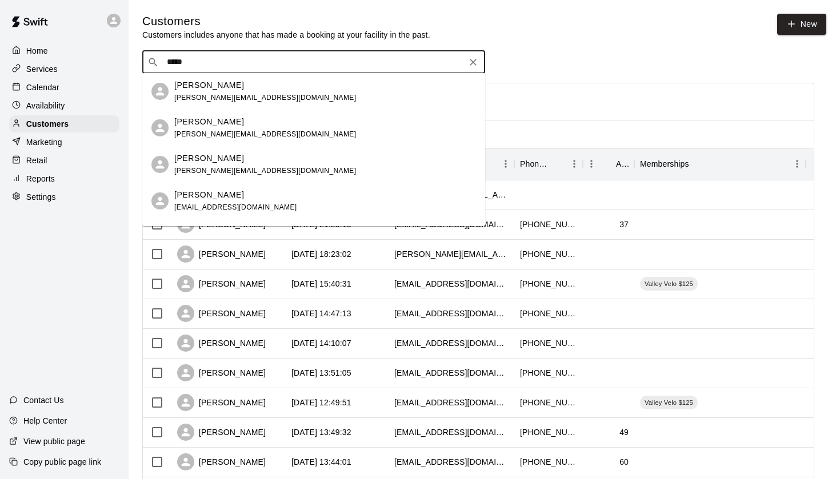
type input "******"
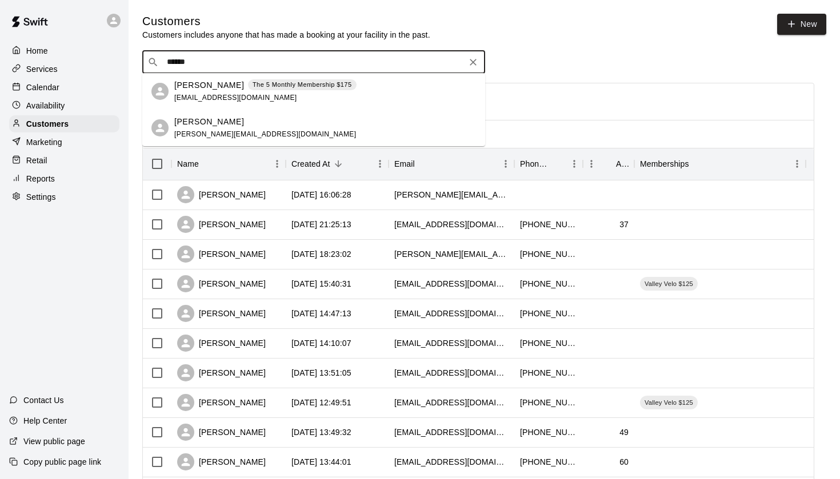
click at [248, 90] on div "The 5 Monthly Membership $175" at bounding box center [302, 84] width 109 height 11
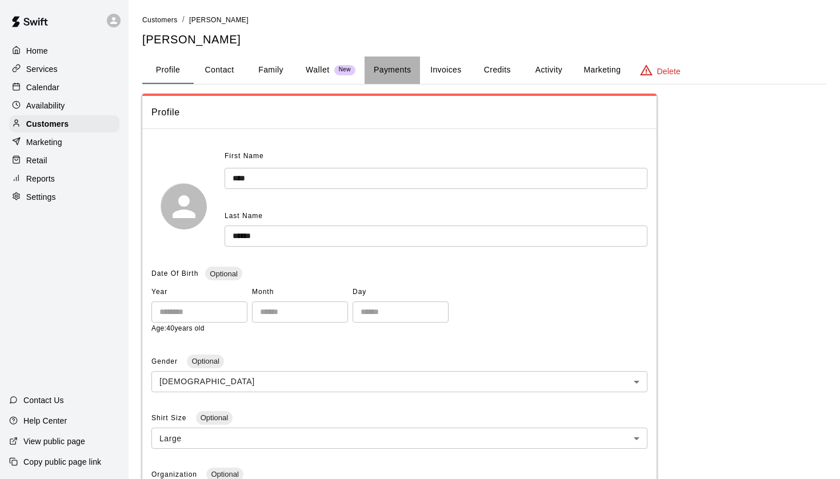
click at [391, 62] on button "Payments" at bounding box center [392, 70] width 55 height 27
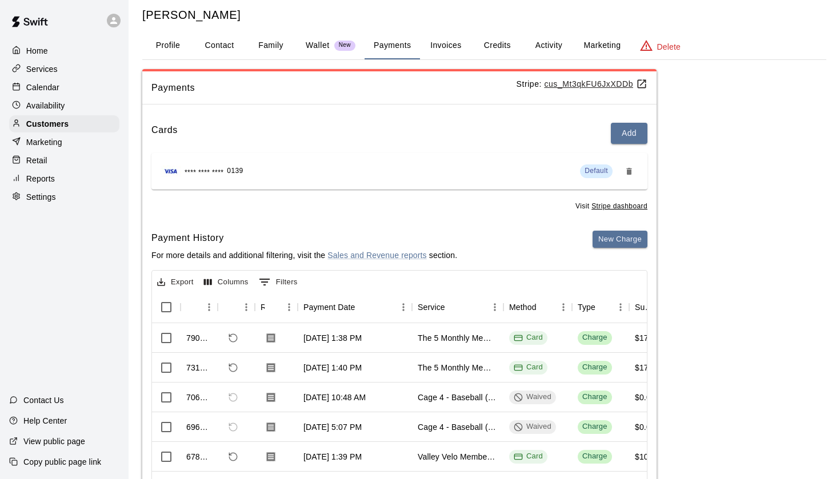
click at [546, 49] on button "Activity" at bounding box center [548, 45] width 51 height 27
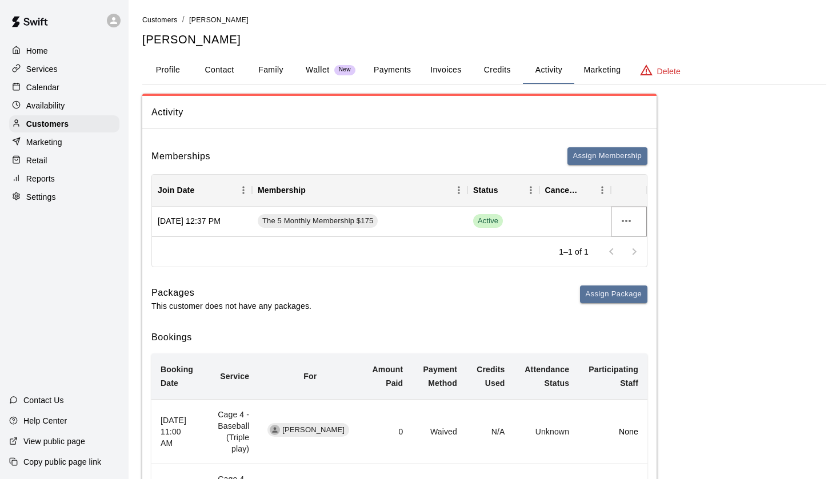
click at [625, 221] on icon "more actions" at bounding box center [626, 221] width 14 height 14
click at [635, 259] on li "Cancel" at bounding box center [648, 262] width 65 height 19
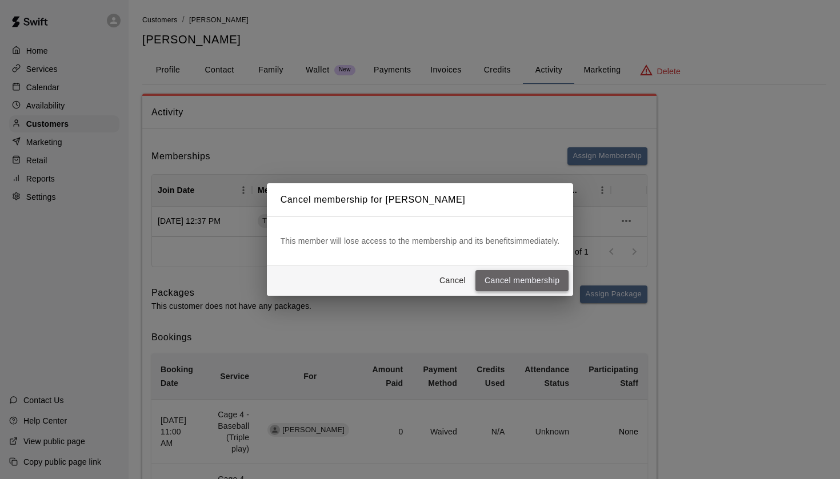
click at [542, 283] on button "Cancel membership" at bounding box center [521, 280] width 93 height 21
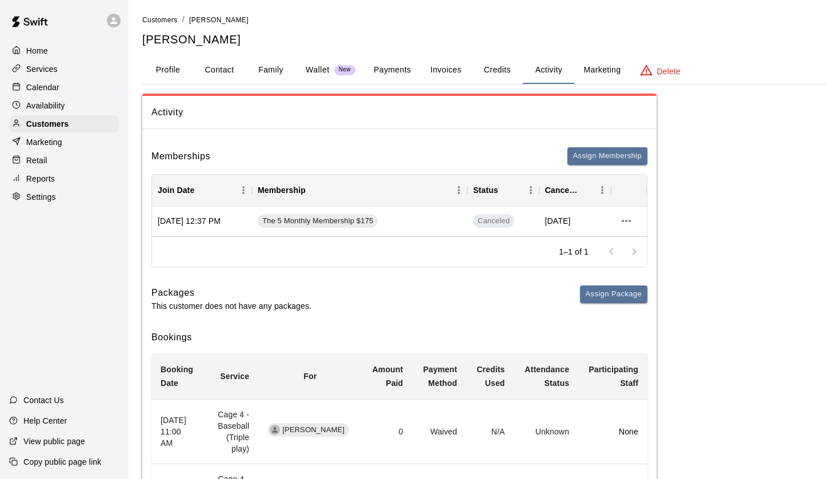
click at [391, 74] on button "Payments" at bounding box center [392, 70] width 55 height 27
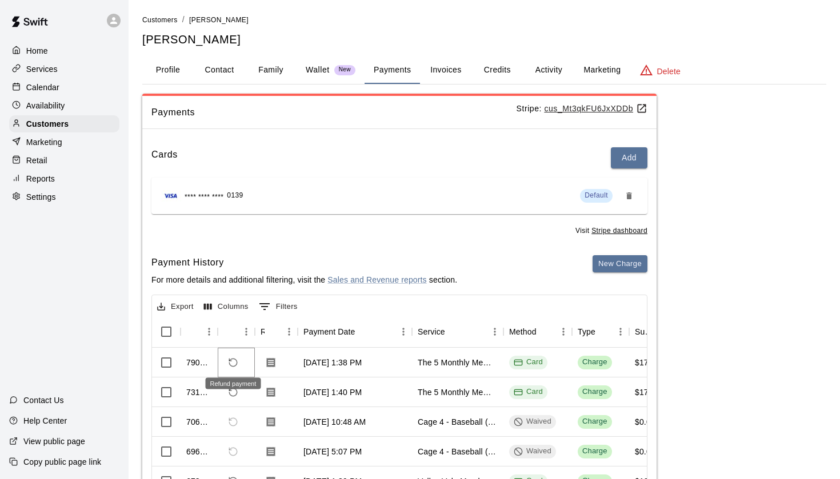
click at [233, 363] on icon "Refund payment" at bounding box center [233, 363] width 10 height 10
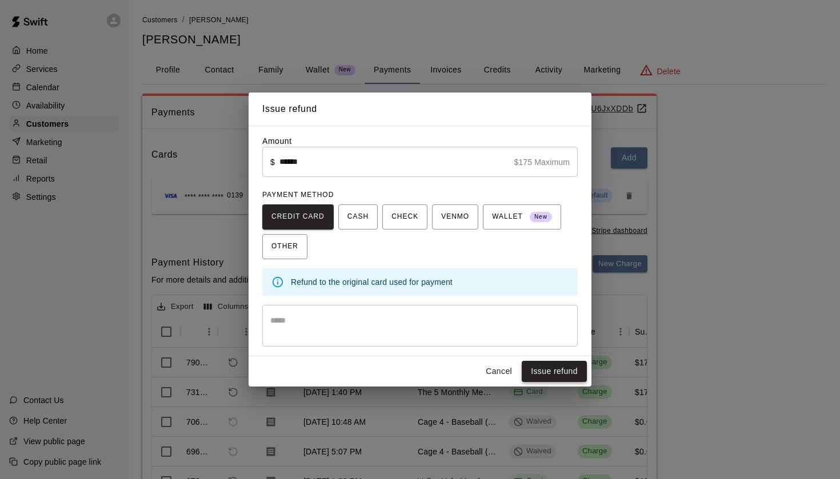
click at [561, 366] on button "Issue refund" at bounding box center [554, 371] width 65 height 21
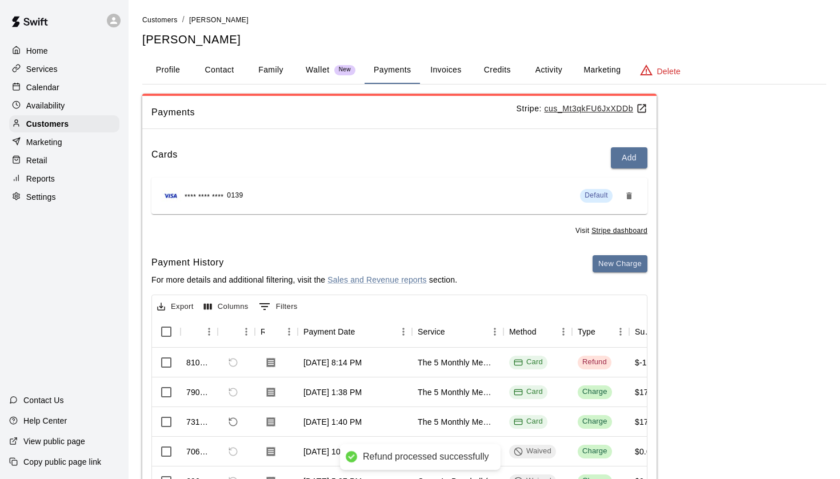
click at [39, 86] on p "Calendar" at bounding box center [42, 87] width 33 height 11
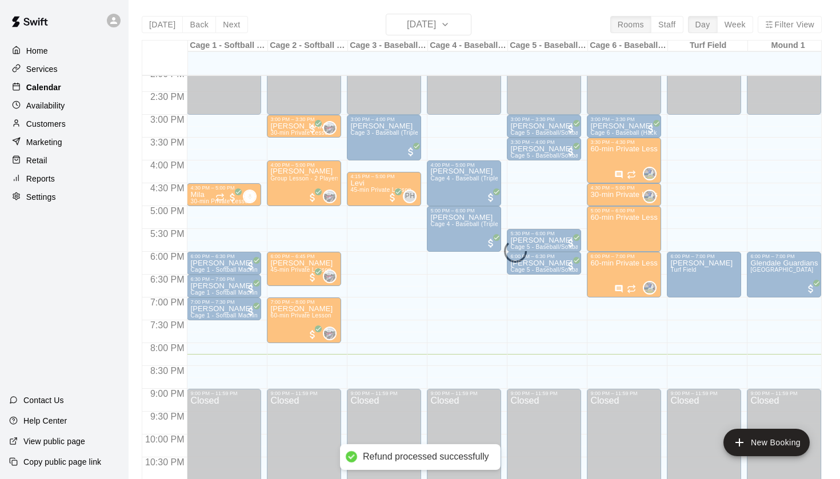
click at [39, 86] on p "Calendar" at bounding box center [43, 87] width 35 height 11
